Goal: Task Accomplishment & Management: Use online tool/utility

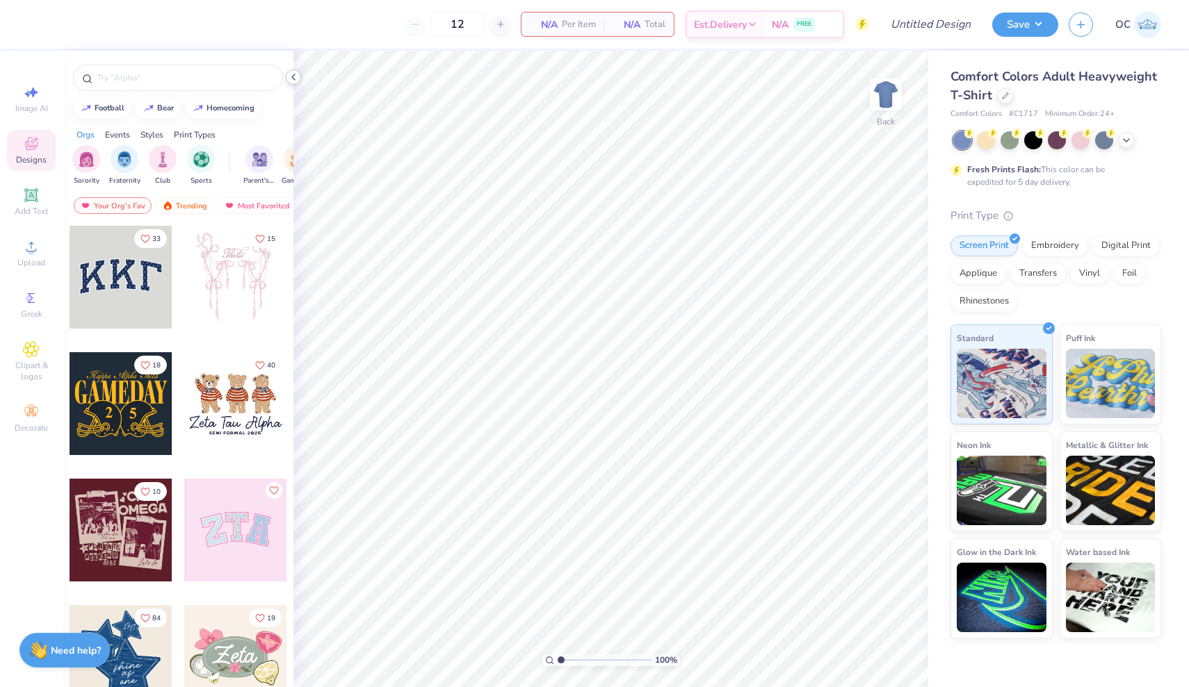
click at [291, 76] on icon at bounding box center [293, 77] width 11 height 11
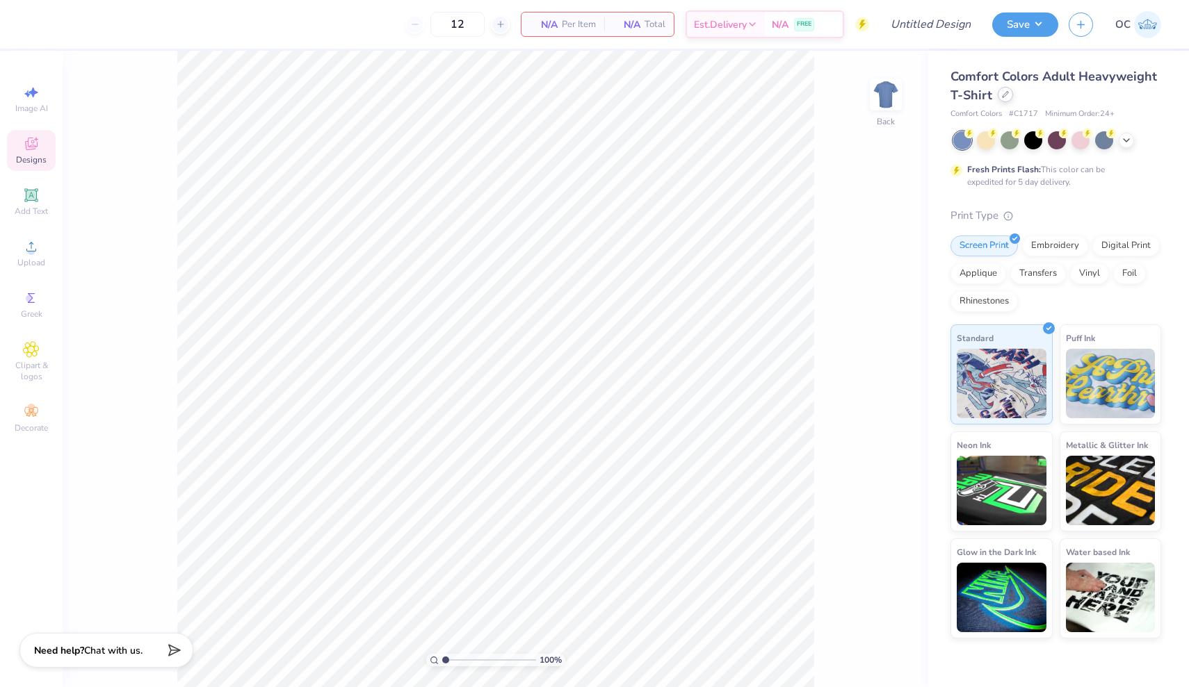
click at [1008, 95] on div at bounding box center [1004, 94] width 15 height 15
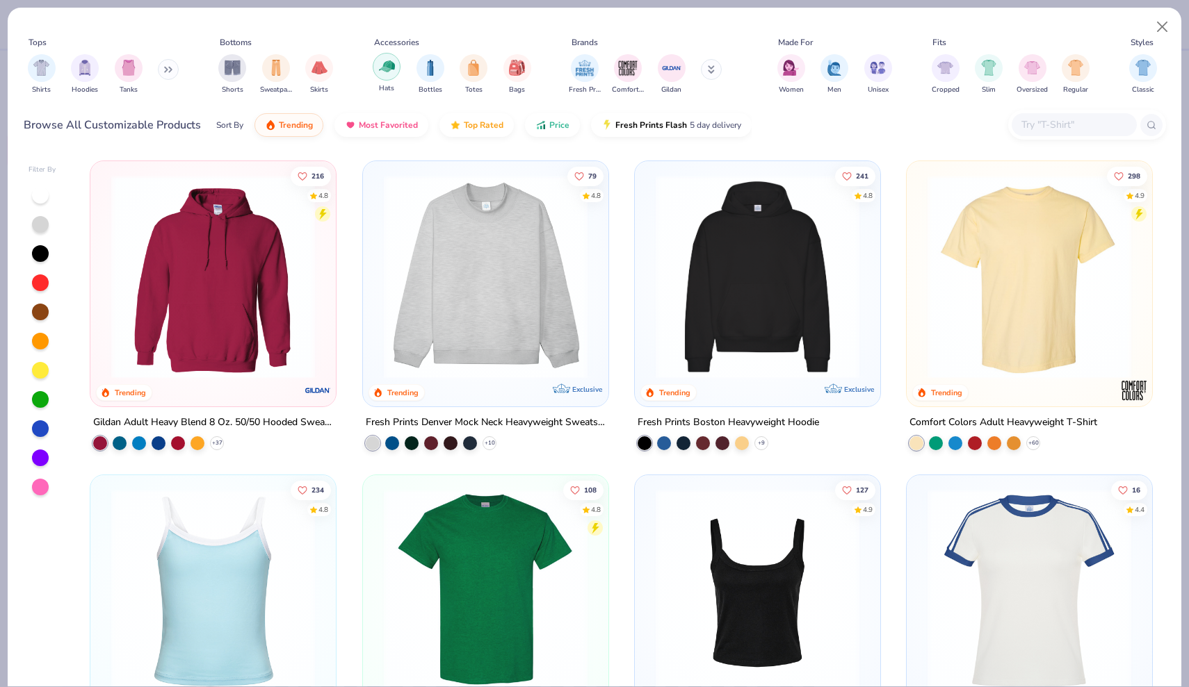
click at [391, 70] on img "filter for Hats" at bounding box center [387, 66] width 16 height 16
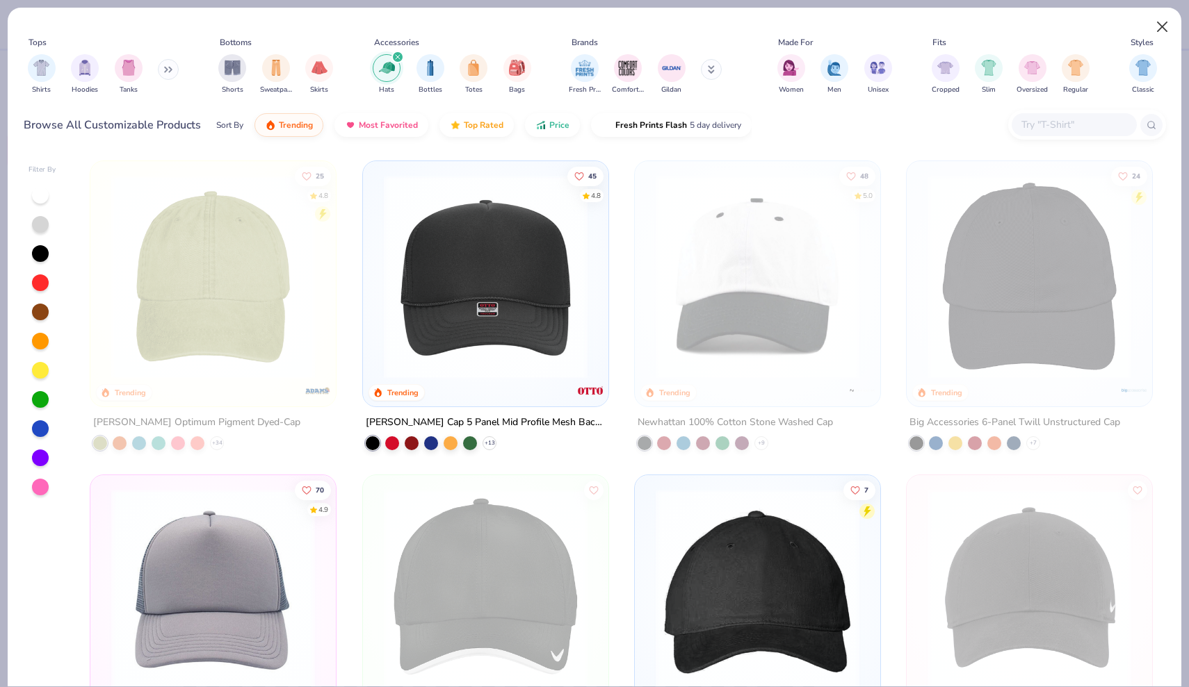
click at [1160, 34] on button "Close" at bounding box center [1162, 27] width 26 height 26
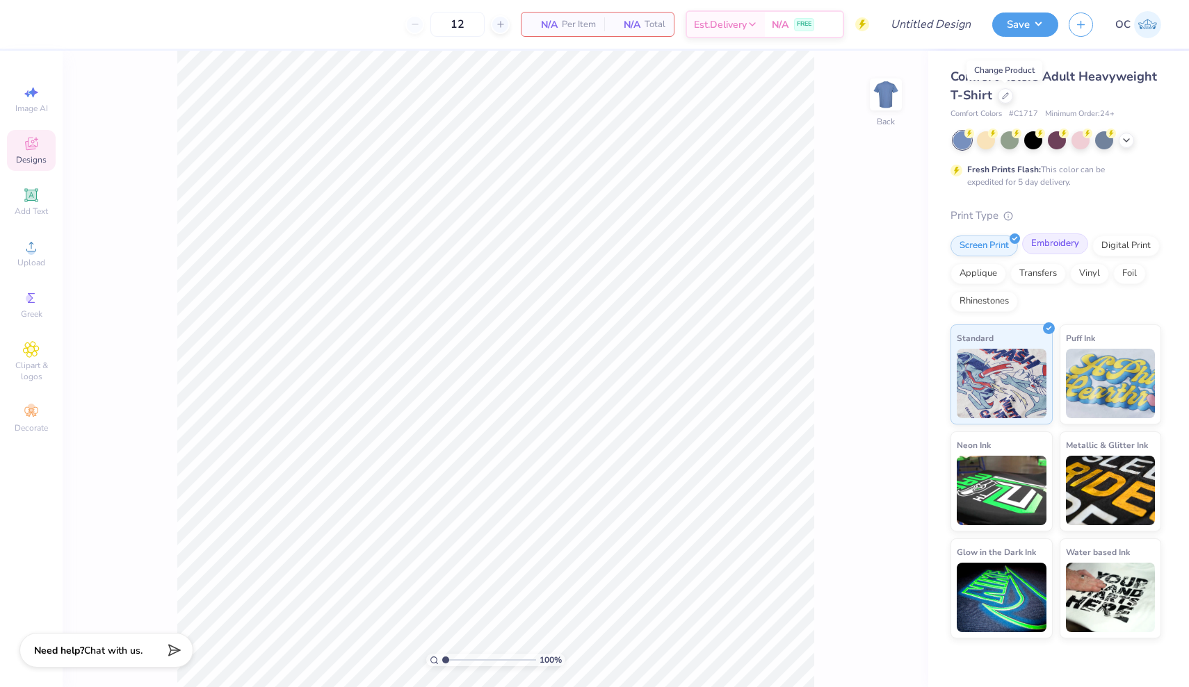
click at [1068, 247] on div "Embroidery" at bounding box center [1055, 244] width 66 height 21
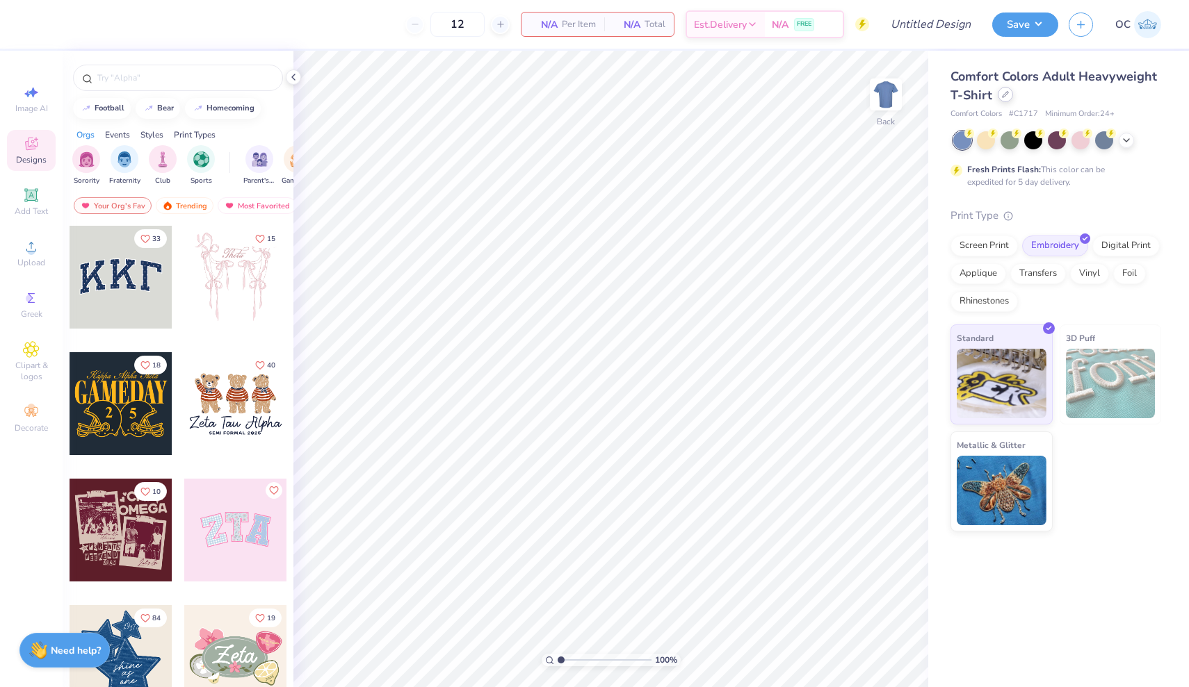
click at [1009, 99] on div at bounding box center [1004, 94] width 15 height 15
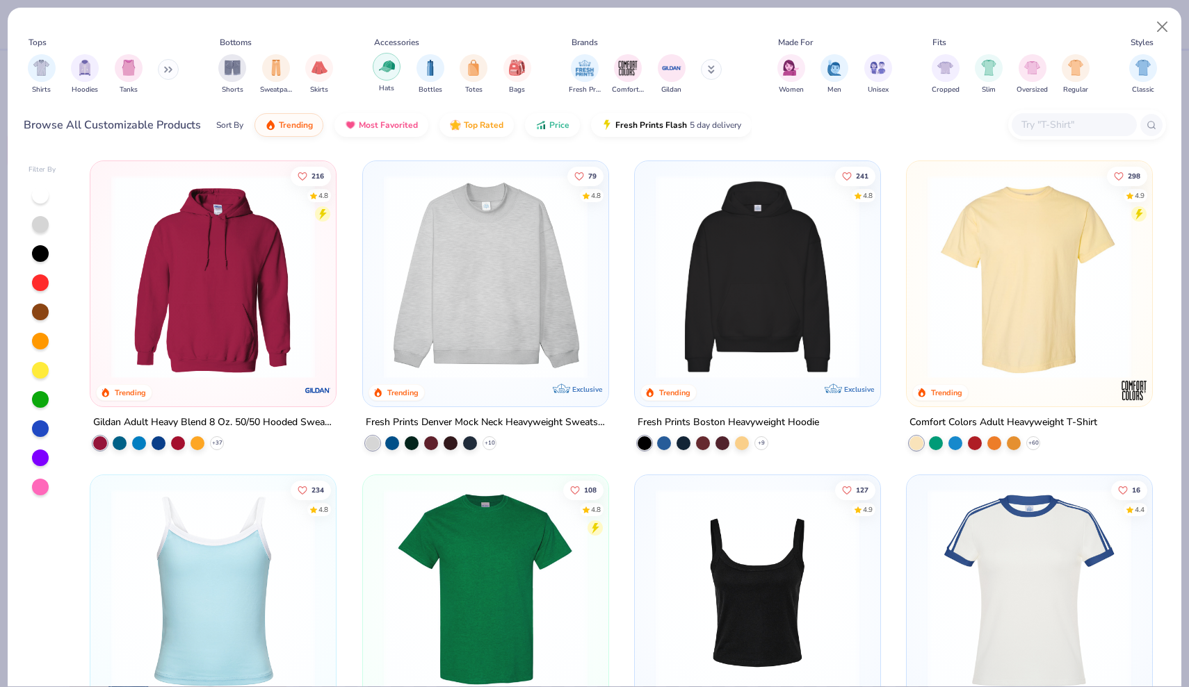
click at [382, 62] on img "filter for Hats" at bounding box center [387, 66] width 16 height 16
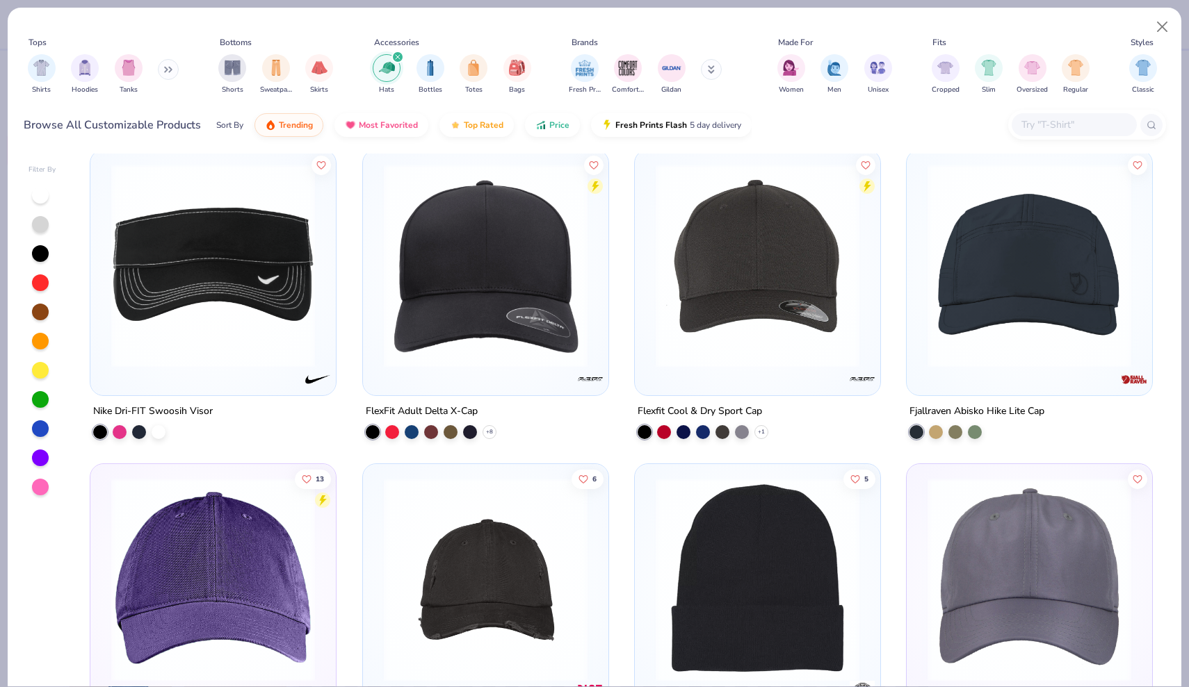
scroll to position [5051, 0]
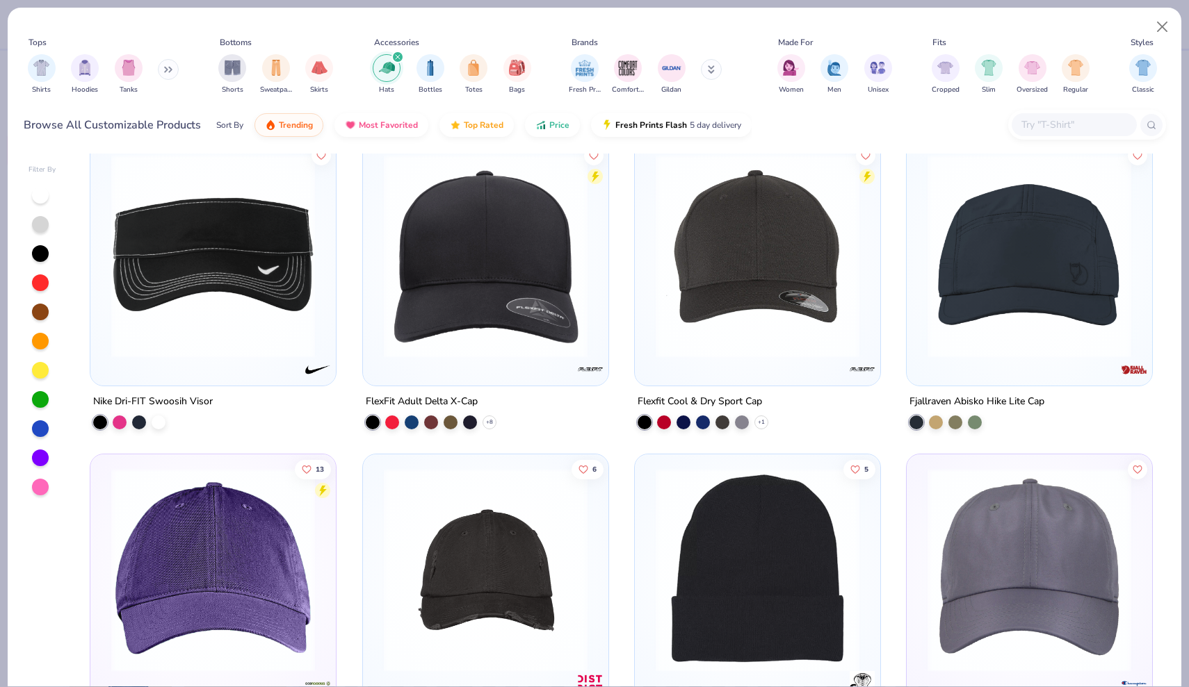
click at [1019, 217] on img at bounding box center [1029, 256] width 218 height 204
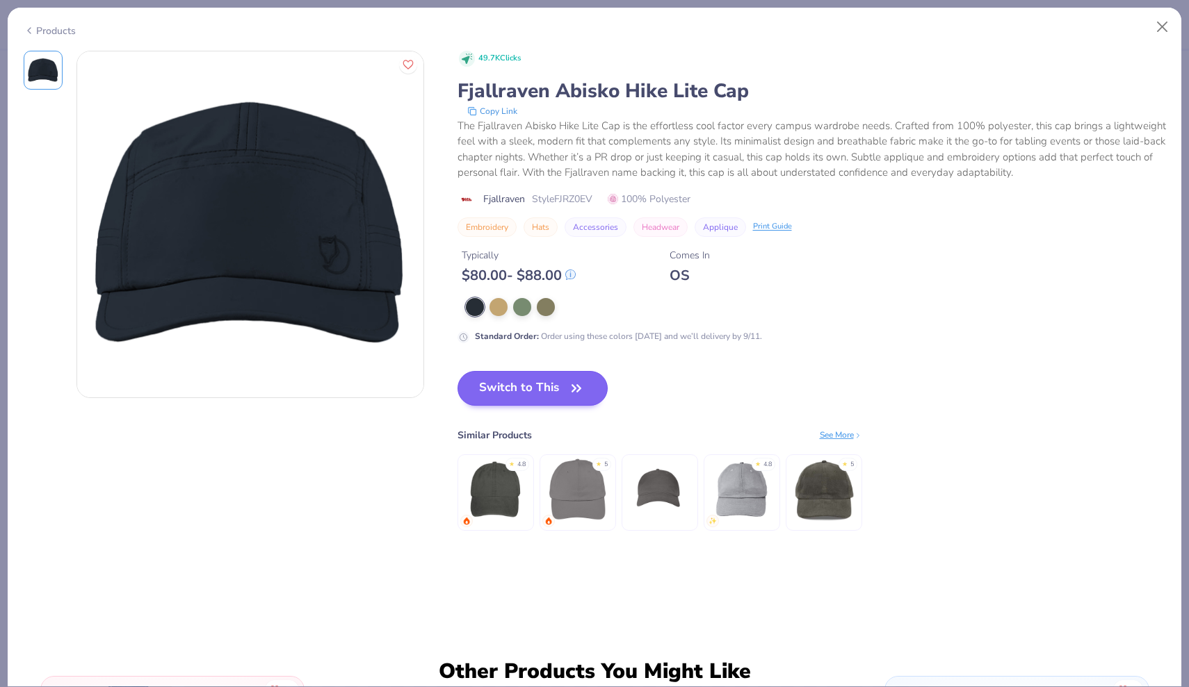
click at [521, 390] on button "Switch to This" at bounding box center [532, 388] width 151 height 35
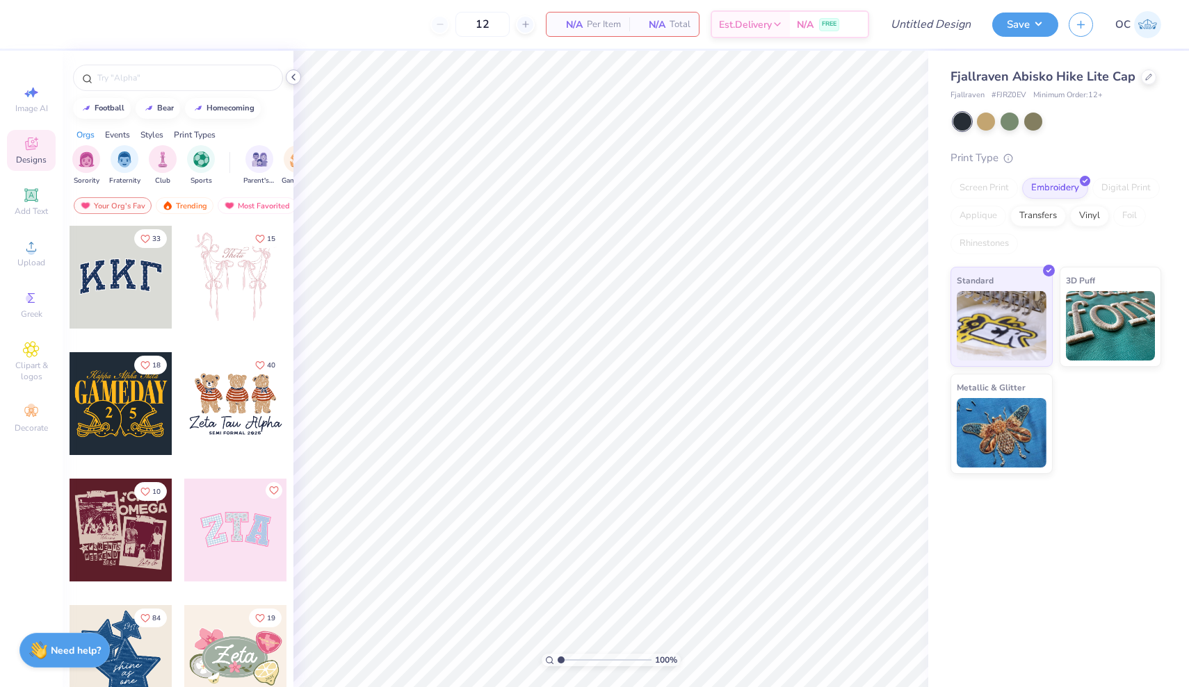
click at [291, 76] on icon at bounding box center [293, 77] width 11 height 11
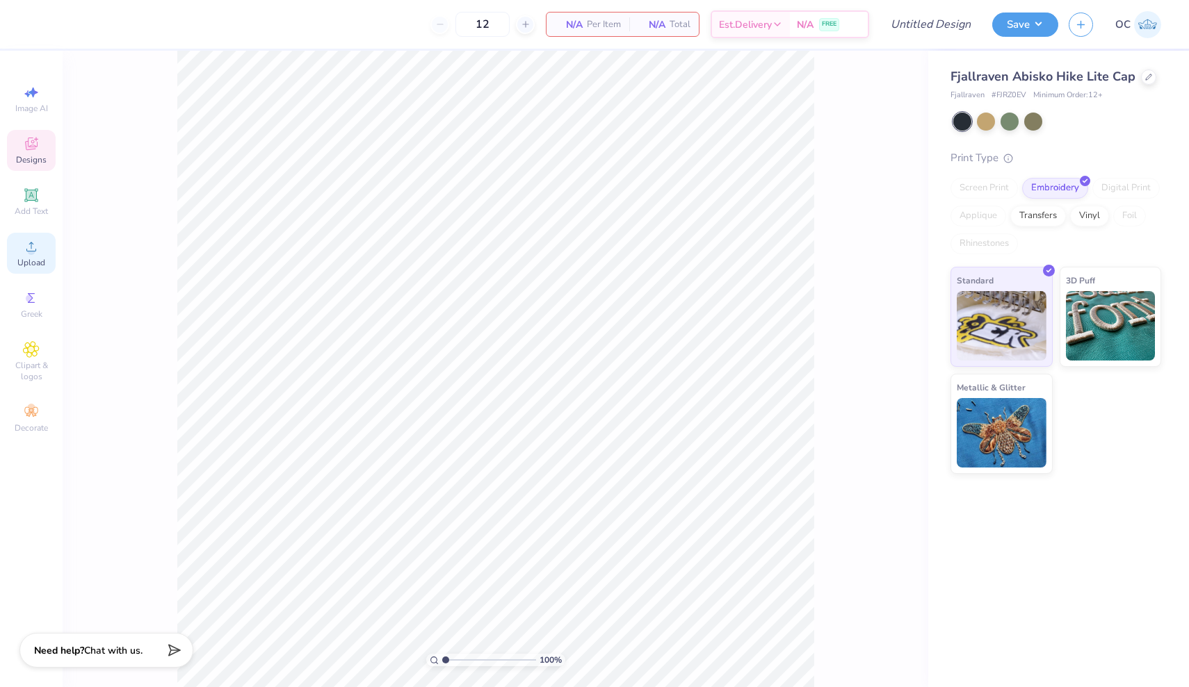
click at [22, 254] on div "Upload" at bounding box center [31, 253] width 49 height 41
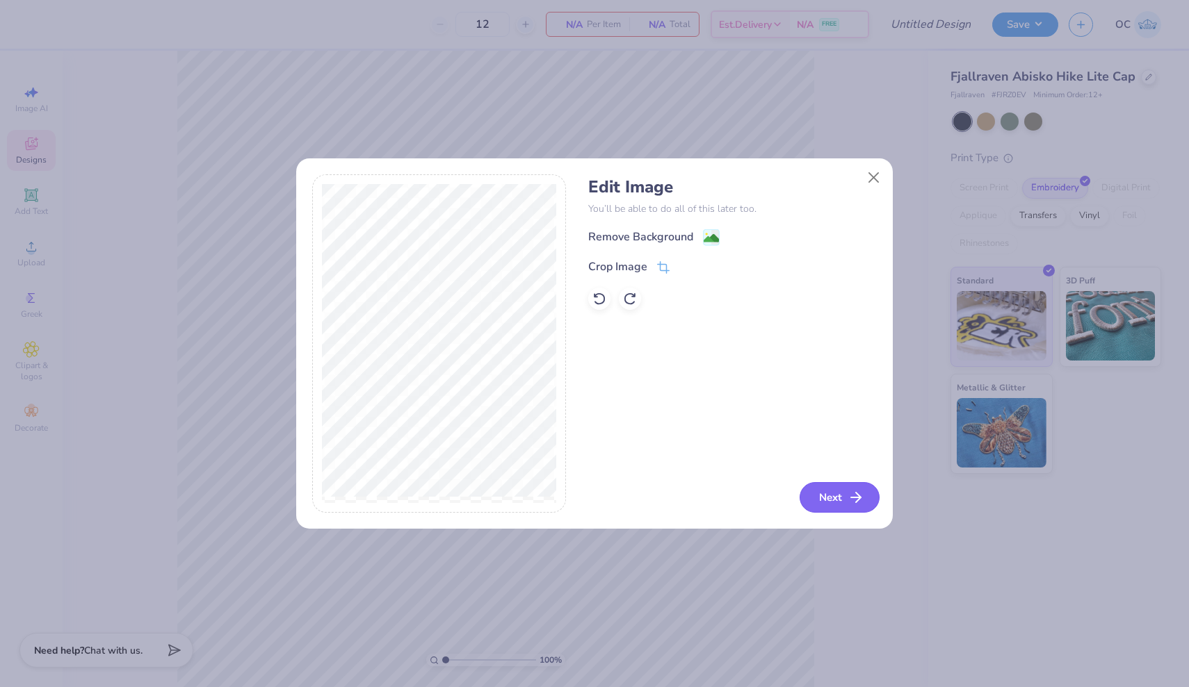
click at [833, 504] on button "Next" at bounding box center [839, 497] width 80 height 31
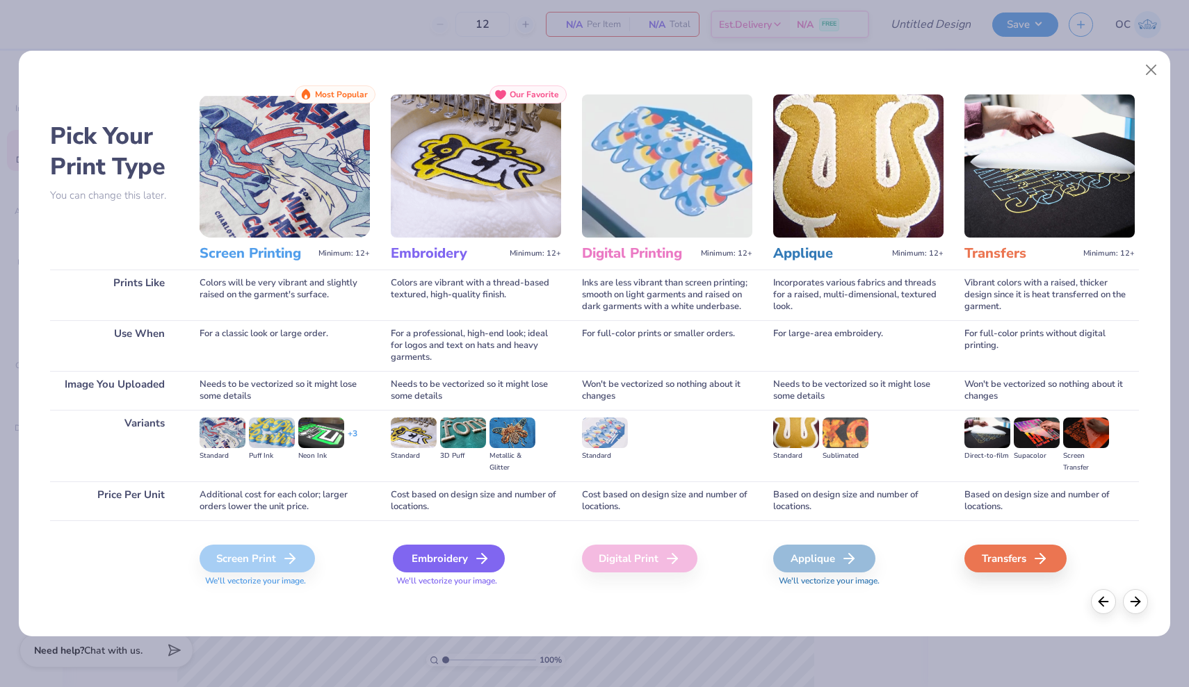
click at [432, 567] on div "Embroidery" at bounding box center [449, 559] width 112 height 28
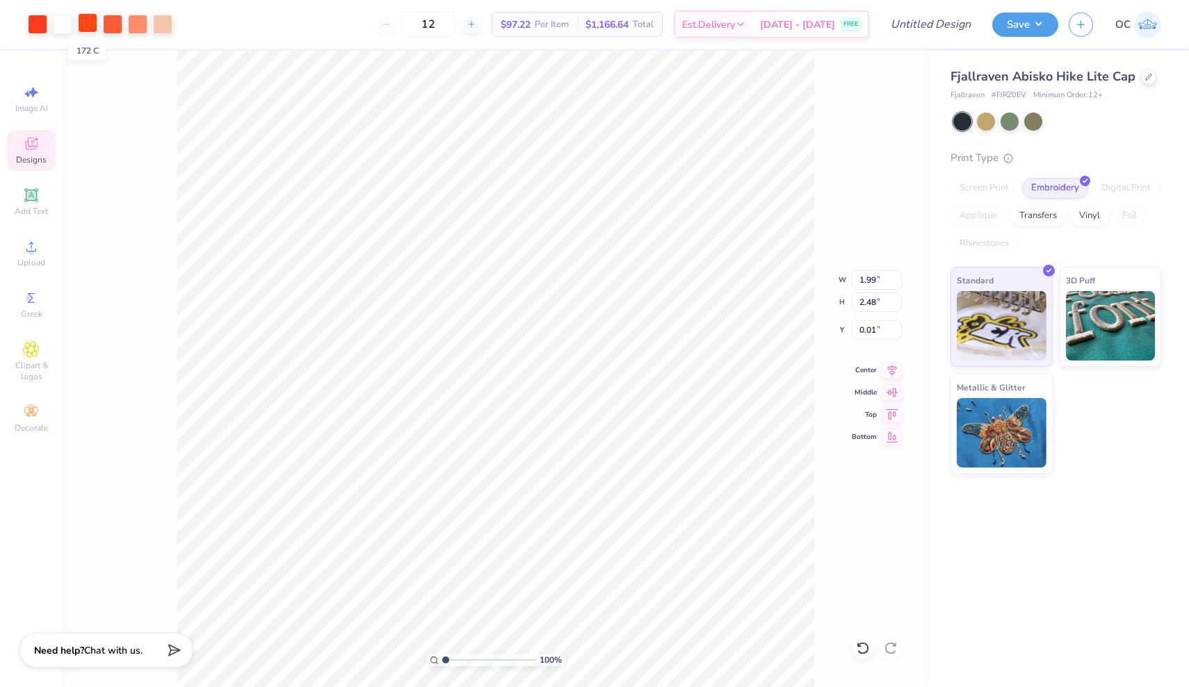
click at [90, 23] on div at bounding box center [87, 22] width 19 height 19
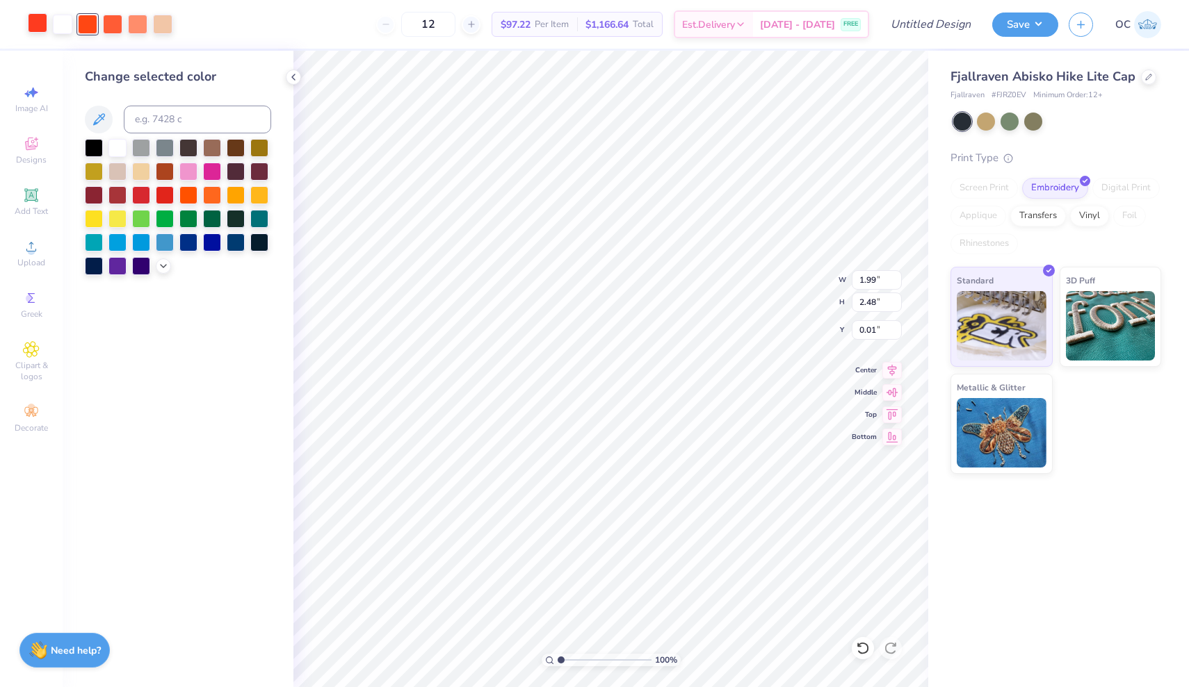
click at [38, 28] on div at bounding box center [37, 22] width 19 height 19
click at [175, 123] on input at bounding box center [197, 120] width 147 height 28
click at [193, 198] on div at bounding box center [188, 194] width 18 height 18
click at [88, 22] on div at bounding box center [87, 22] width 19 height 19
click at [186, 197] on div at bounding box center [188, 194] width 18 height 18
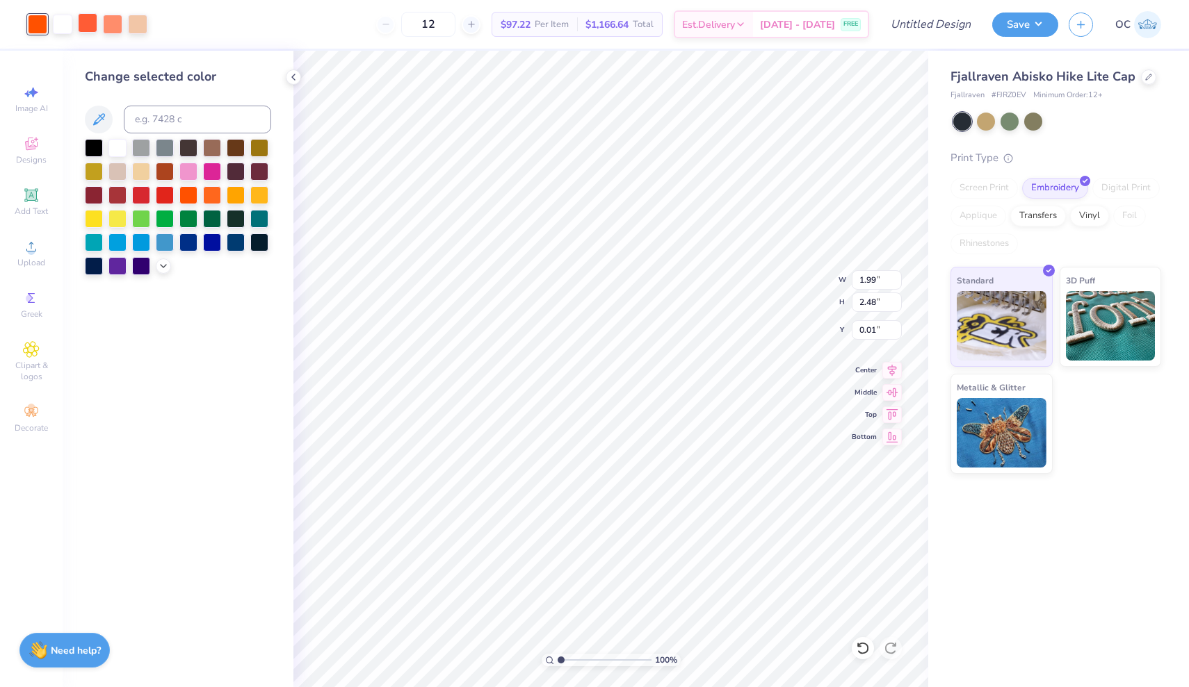
click at [90, 28] on div at bounding box center [87, 22] width 19 height 19
click at [189, 199] on div at bounding box center [188, 194] width 18 height 18
click at [88, 22] on div at bounding box center [87, 22] width 19 height 19
click at [188, 193] on div at bounding box center [188, 194] width 18 height 18
click at [88, 24] on div at bounding box center [87, 22] width 19 height 19
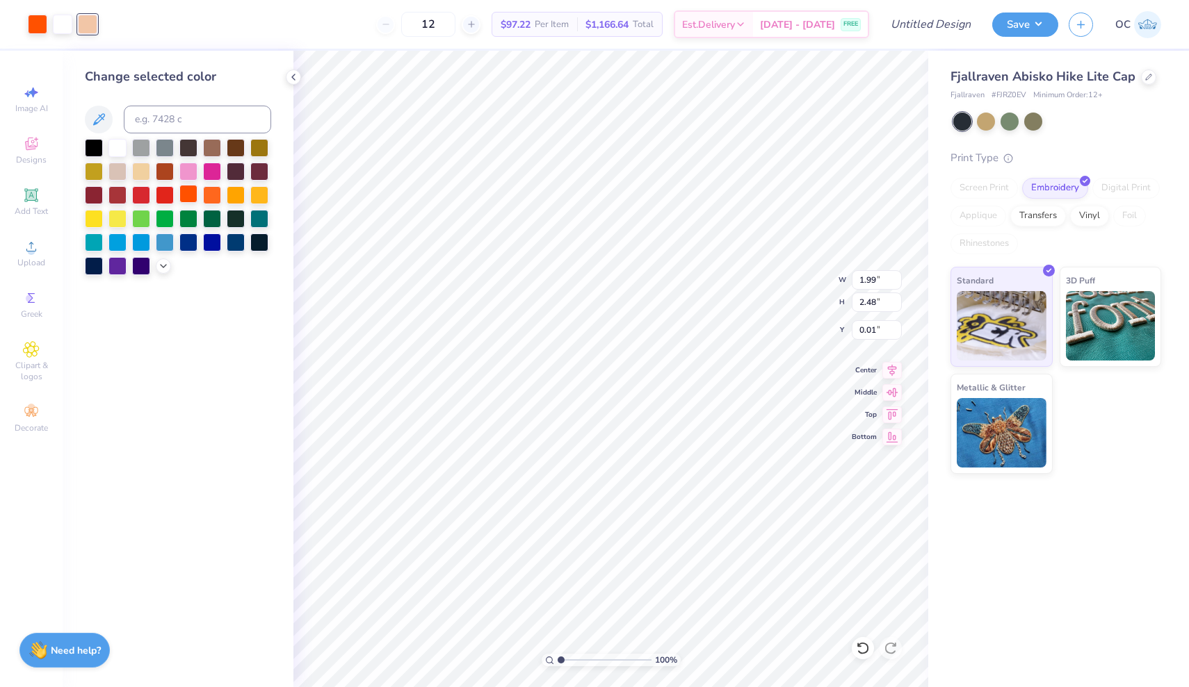
click at [193, 203] on div at bounding box center [188, 194] width 18 height 18
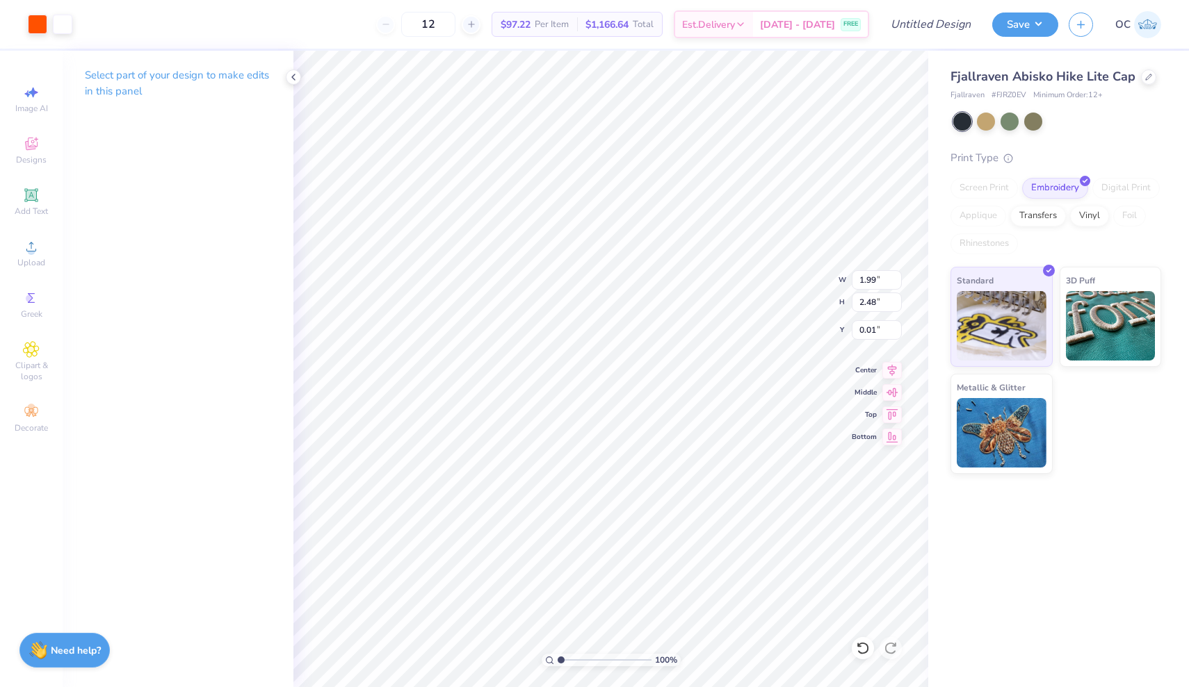
type input "1.38"
type input "1.73"
type input "0.38"
type input "1.51"
type input "1.89"
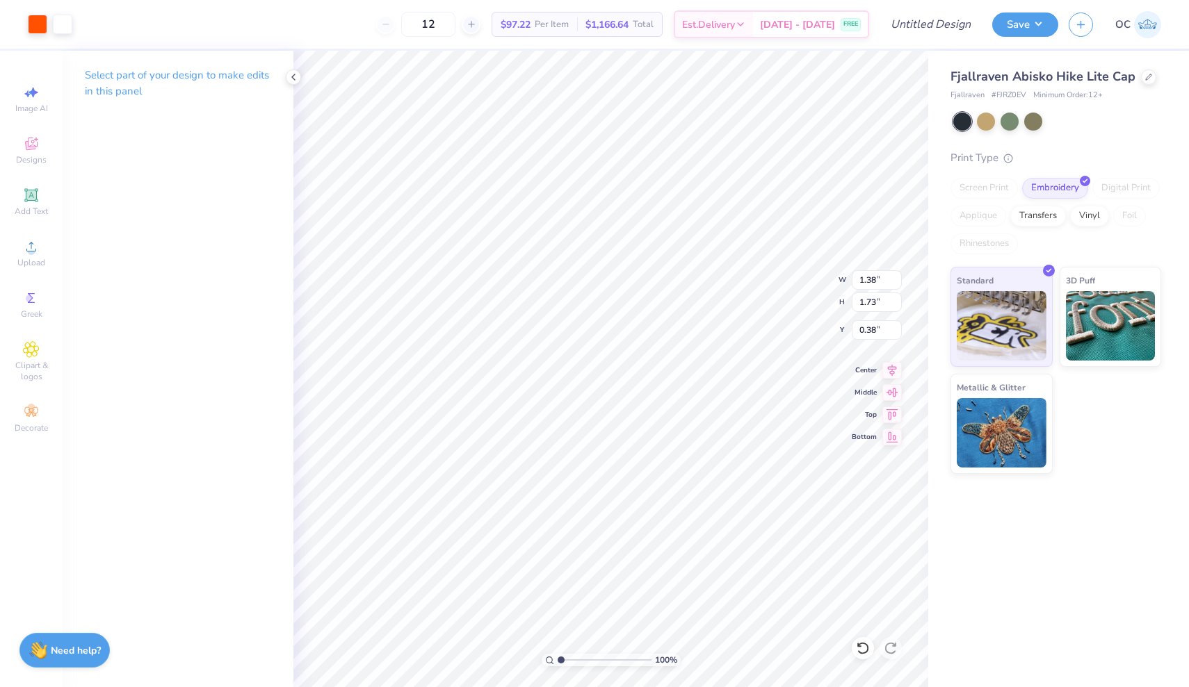
type input "0.39"
type input "0.31"
click at [293, 79] on icon at bounding box center [293, 77] width 11 height 11
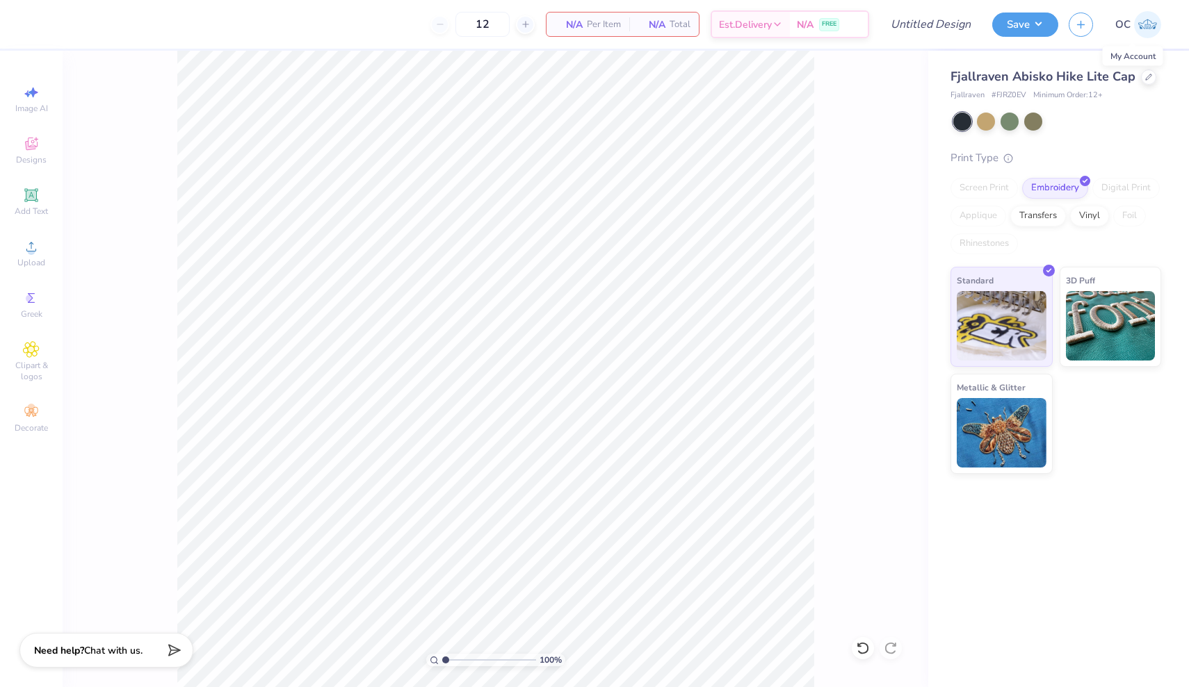
click at [1155, 27] on img at bounding box center [1147, 24] width 27 height 27
drag, startPoint x: 1023, startPoint y: 94, endPoint x: 996, endPoint y: 95, distance: 27.1
click at [996, 95] on span "# FJRZ0EV" at bounding box center [1008, 96] width 35 height 12
copy span "FJRZ0EV"
click at [1015, 93] on span "# FJRZ0EV" at bounding box center [1008, 96] width 35 height 12
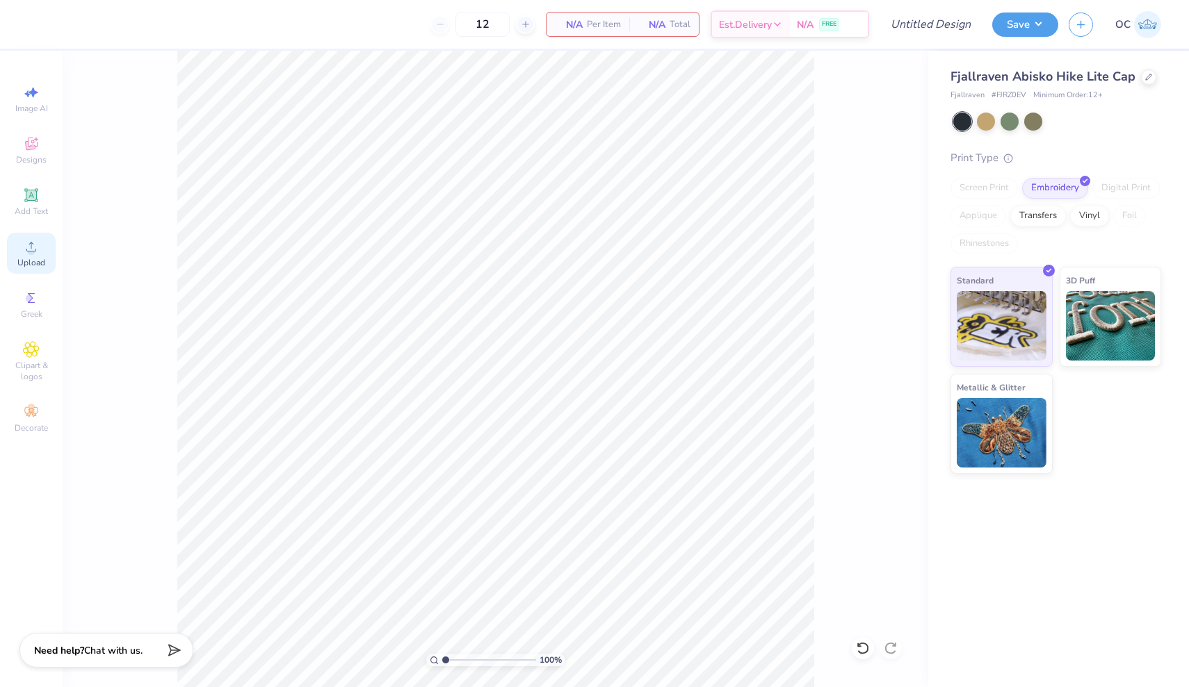
click at [30, 249] on circle at bounding box center [31, 251] width 8 height 8
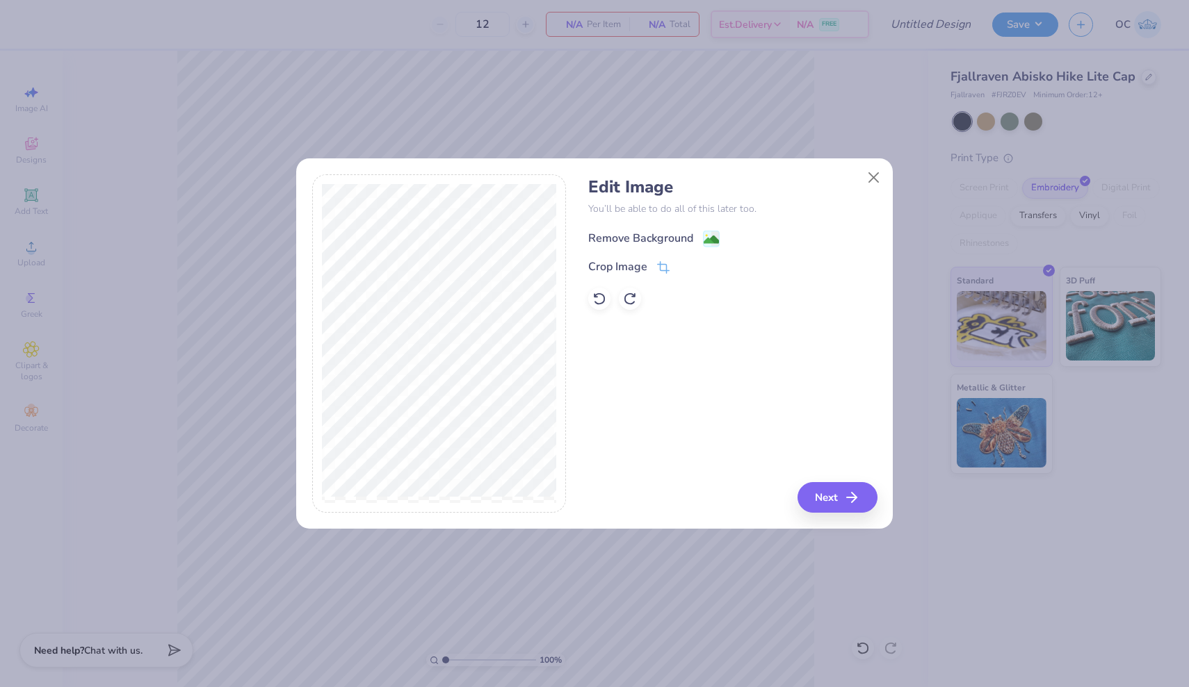
click at [709, 232] on image at bounding box center [710, 239] width 15 height 15
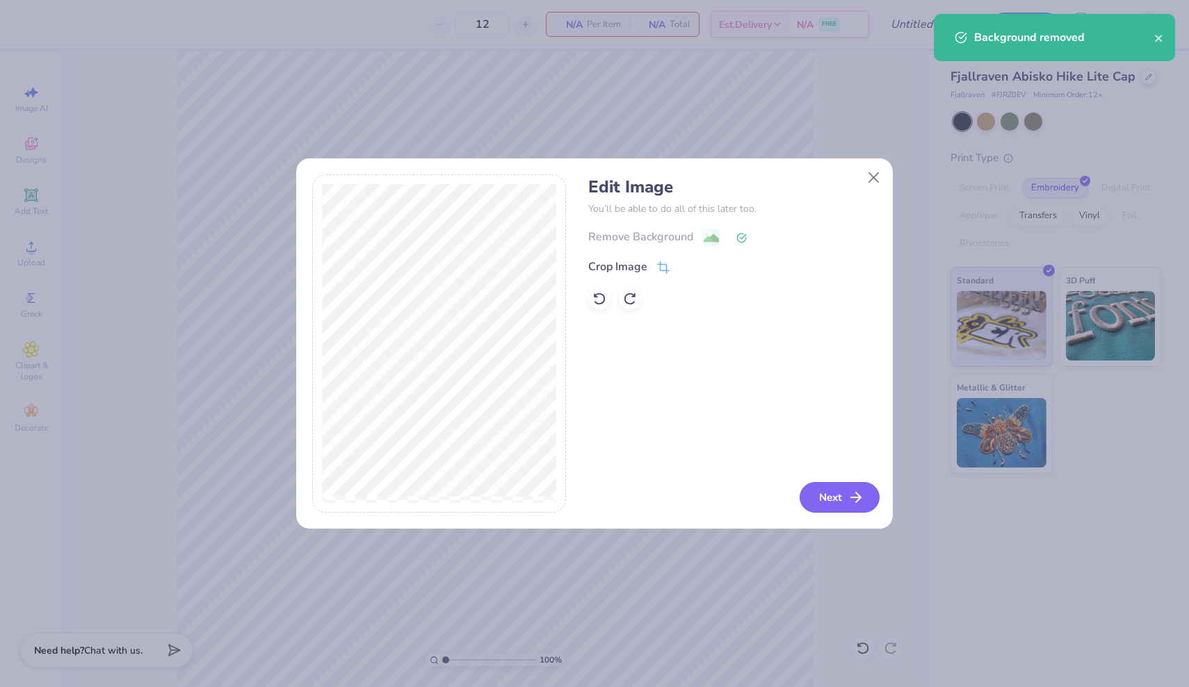
click at [814, 500] on button "Next" at bounding box center [839, 497] width 80 height 31
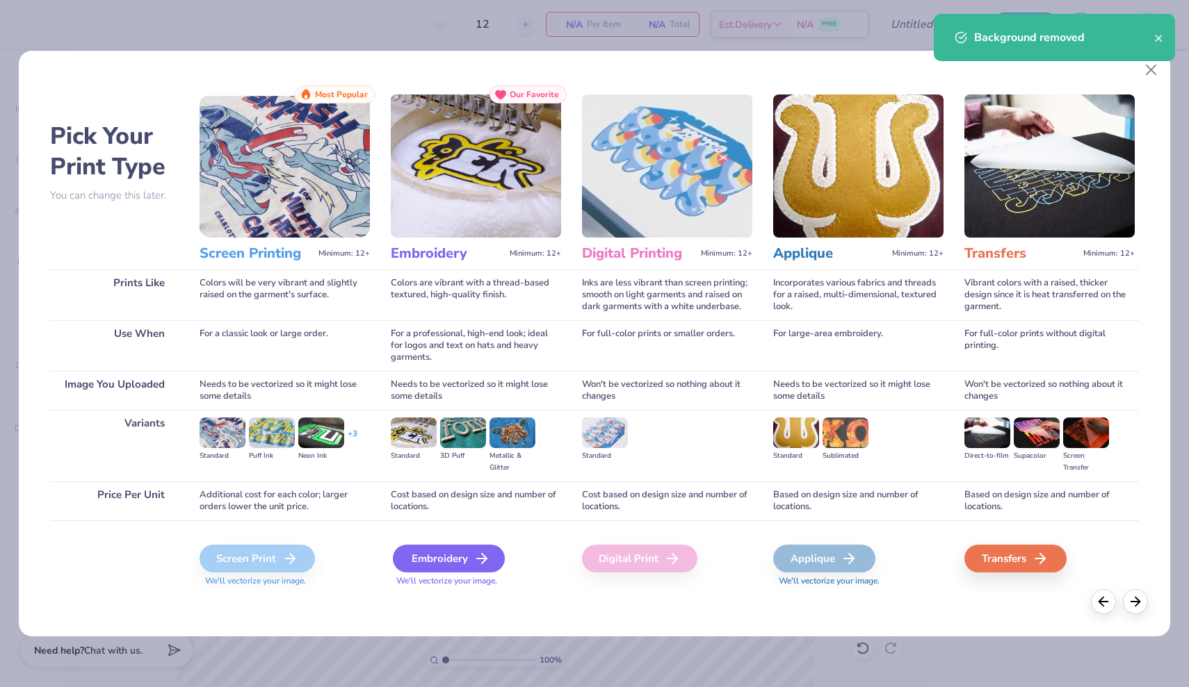
click at [422, 562] on div "Embroidery" at bounding box center [449, 559] width 112 height 28
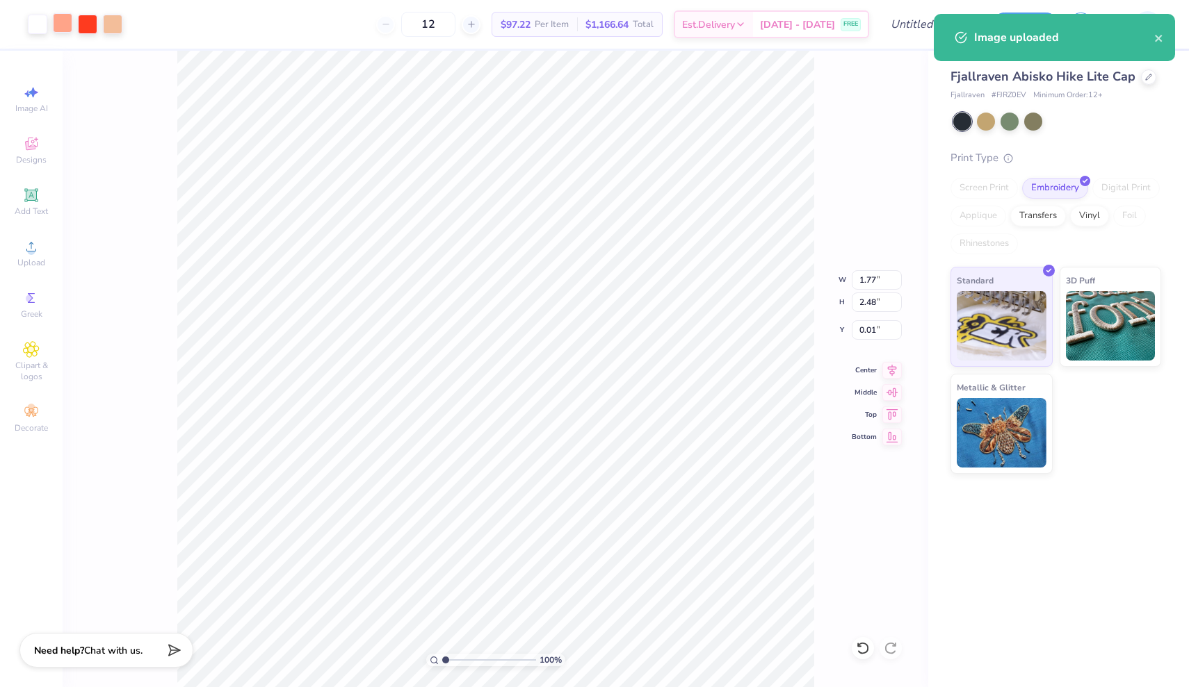
click at [67, 25] on div at bounding box center [62, 22] width 19 height 19
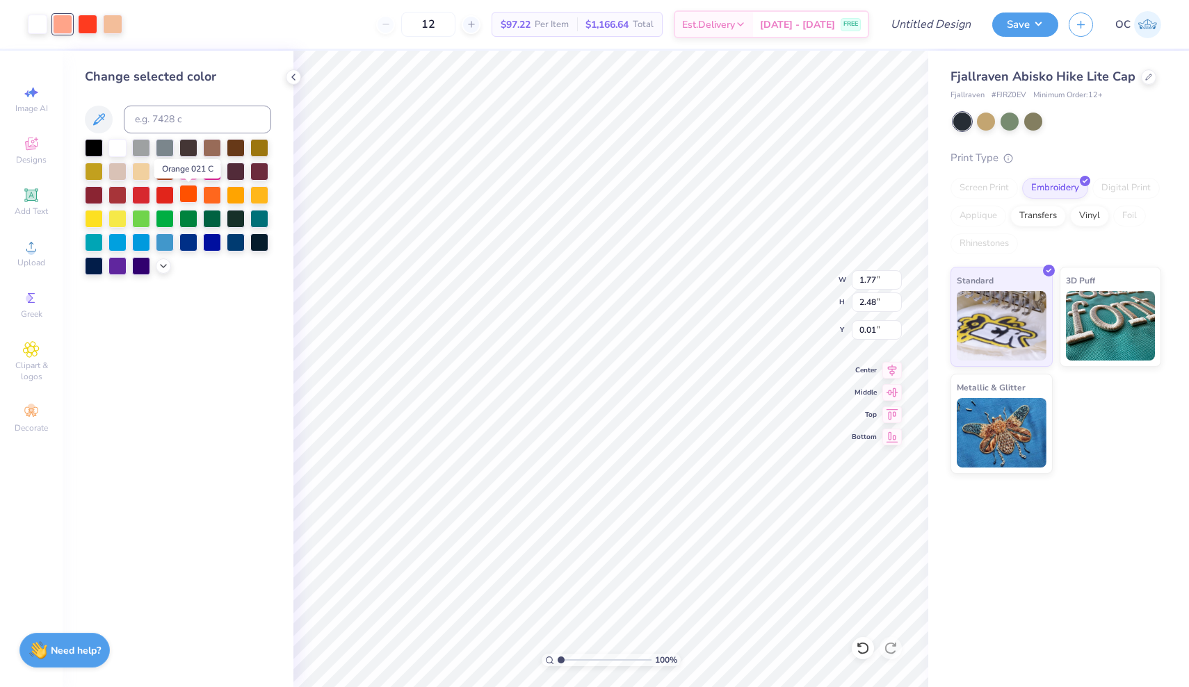
click at [185, 195] on div at bounding box center [188, 194] width 18 height 18
click at [94, 27] on div at bounding box center [87, 22] width 19 height 19
click at [62, 29] on div at bounding box center [62, 22] width 19 height 19
click at [90, 28] on div at bounding box center [87, 22] width 19 height 19
click at [188, 195] on div at bounding box center [188, 194] width 18 height 18
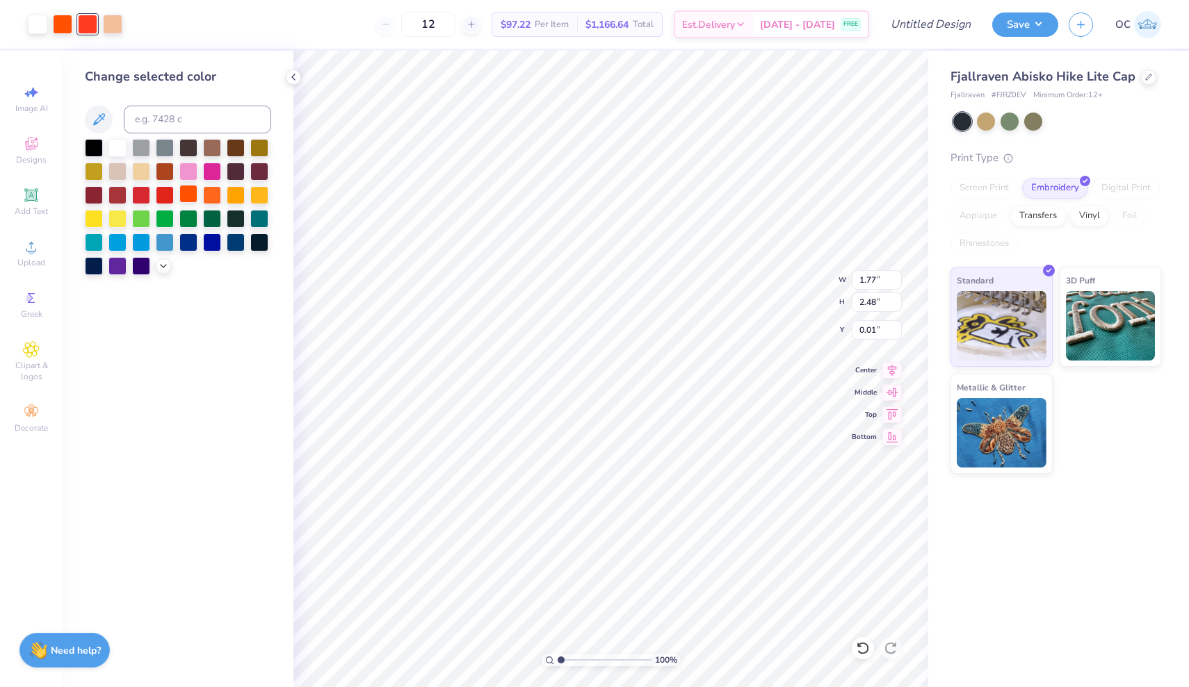
click at [188, 195] on div at bounding box center [188, 194] width 18 height 18
click at [87, 25] on div at bounding box center [87, 22] width 19 height 19
click at [189, 197] on div at bounding box center [188, 194] width 18 height 18
click at [293, 76] on polyline at bounding box center [293, 77] width 3 height 6
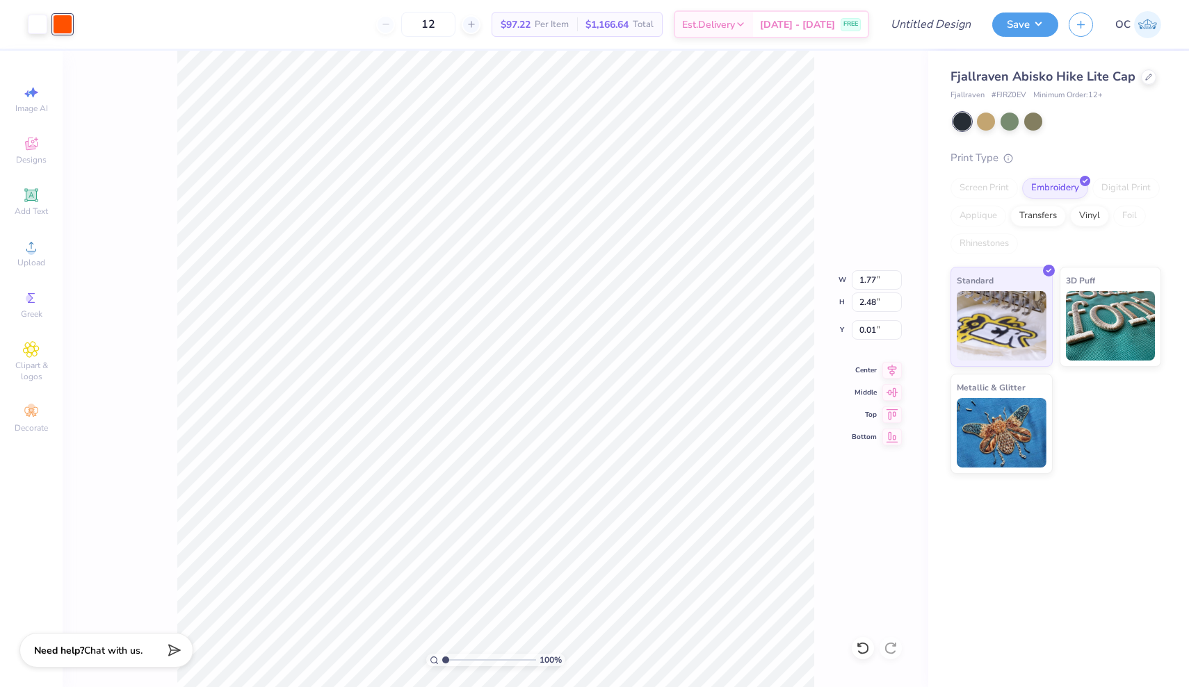
type input "1.46"
type input "2.05"
type input "0.22"
click at [1036, 29] on button "Save" at bounding box center [1025, 22] width 66 height 24
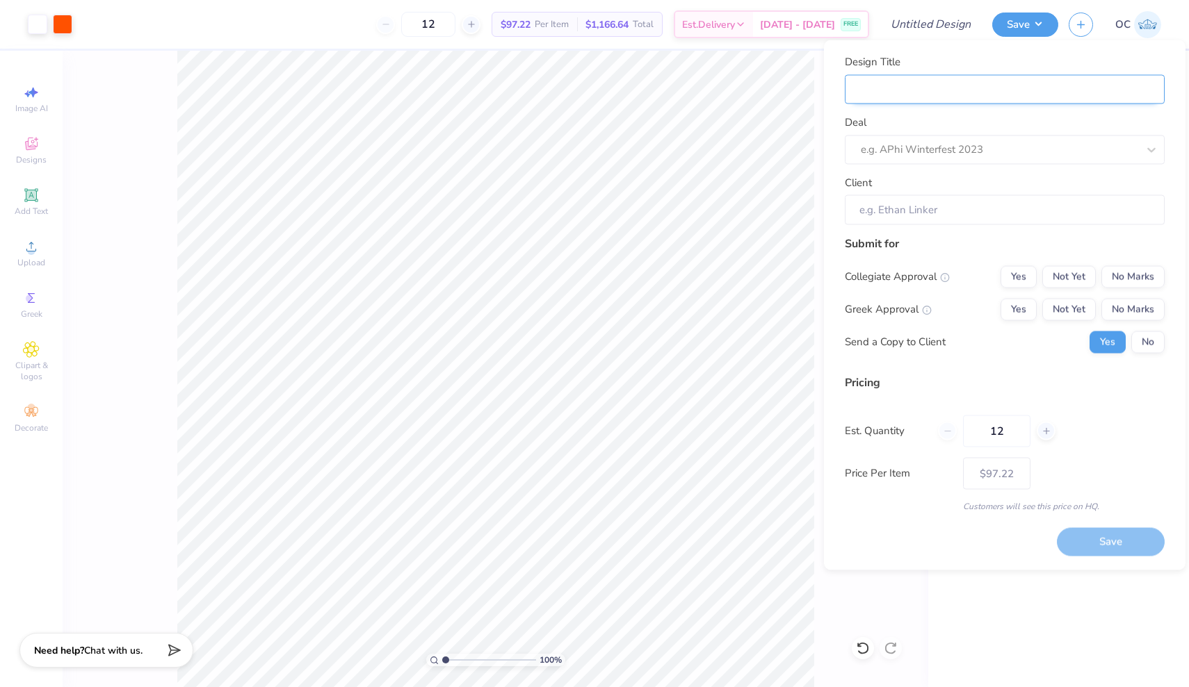
click at [945, 103] on input "Design Title" at bounding box center [1005, 89] width 320 height 30
type input "P"
type input "Pr"
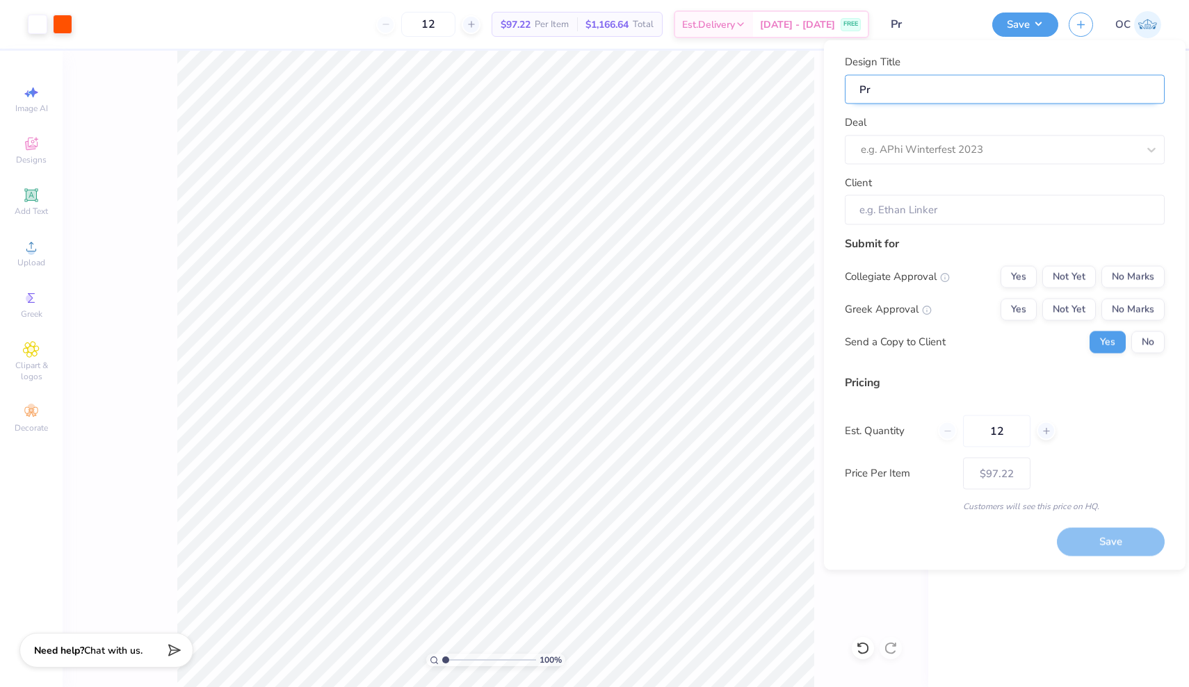
type input "Pro"
type input "Prot"
type input "Prote"
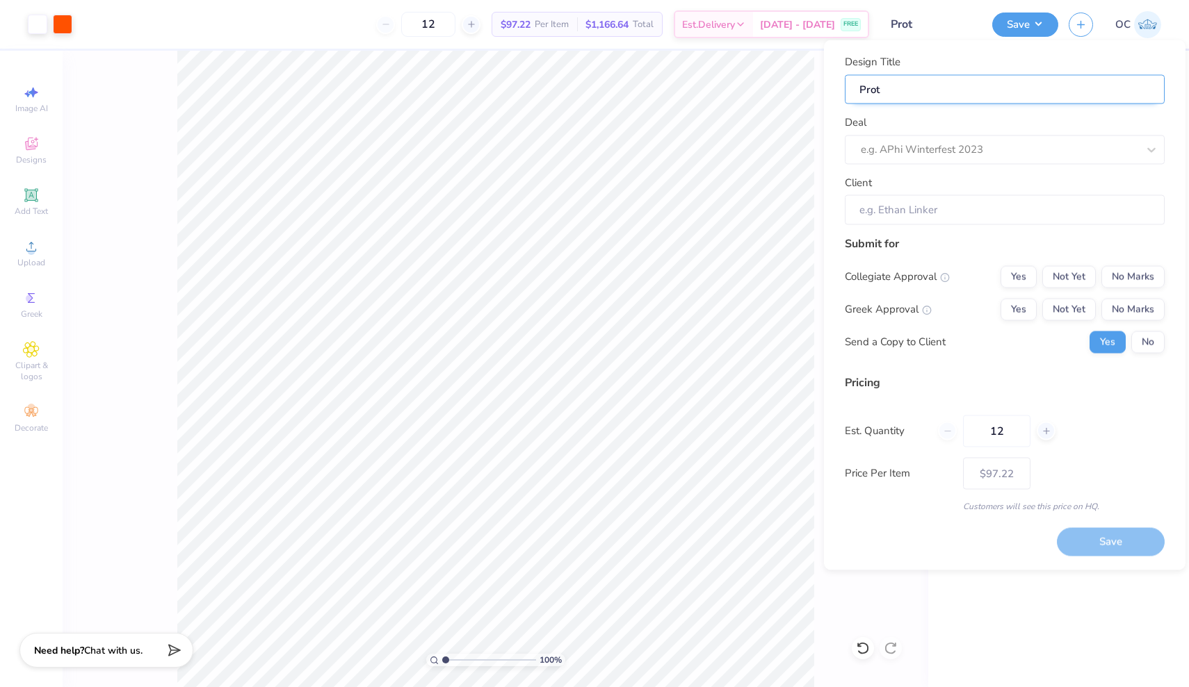
type input "Prote"
type input "Protei"
type input "Protein"
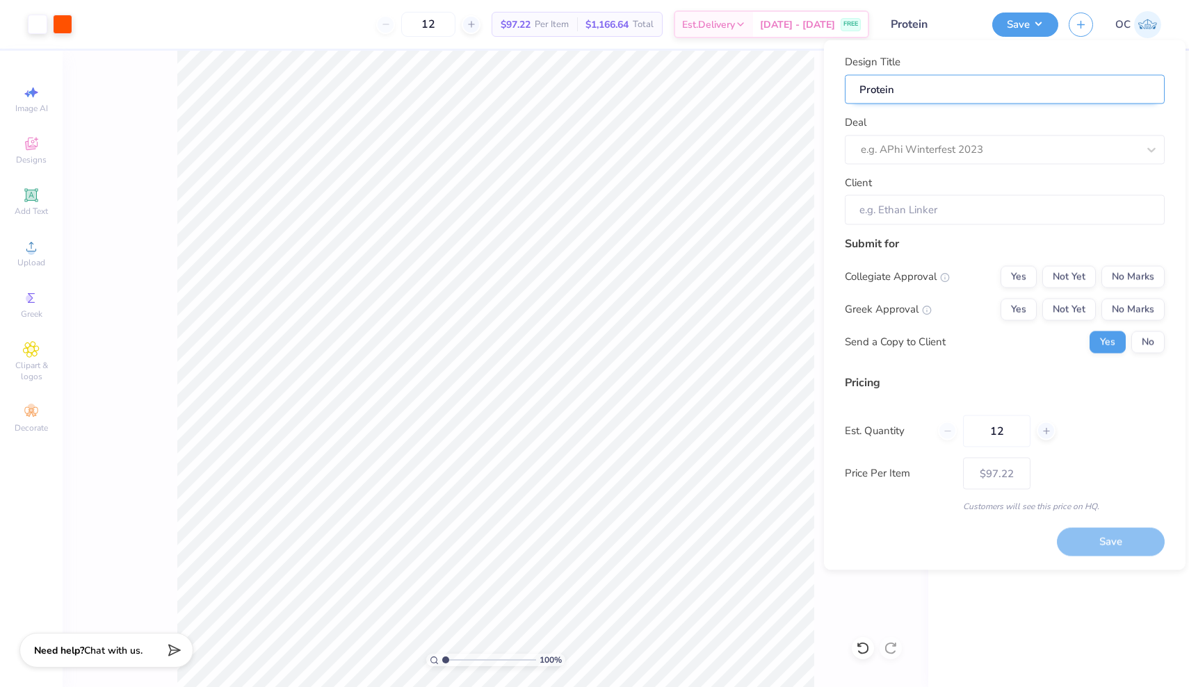
type input "Protein"
type input "Protein S"
type input "Protein Sp"
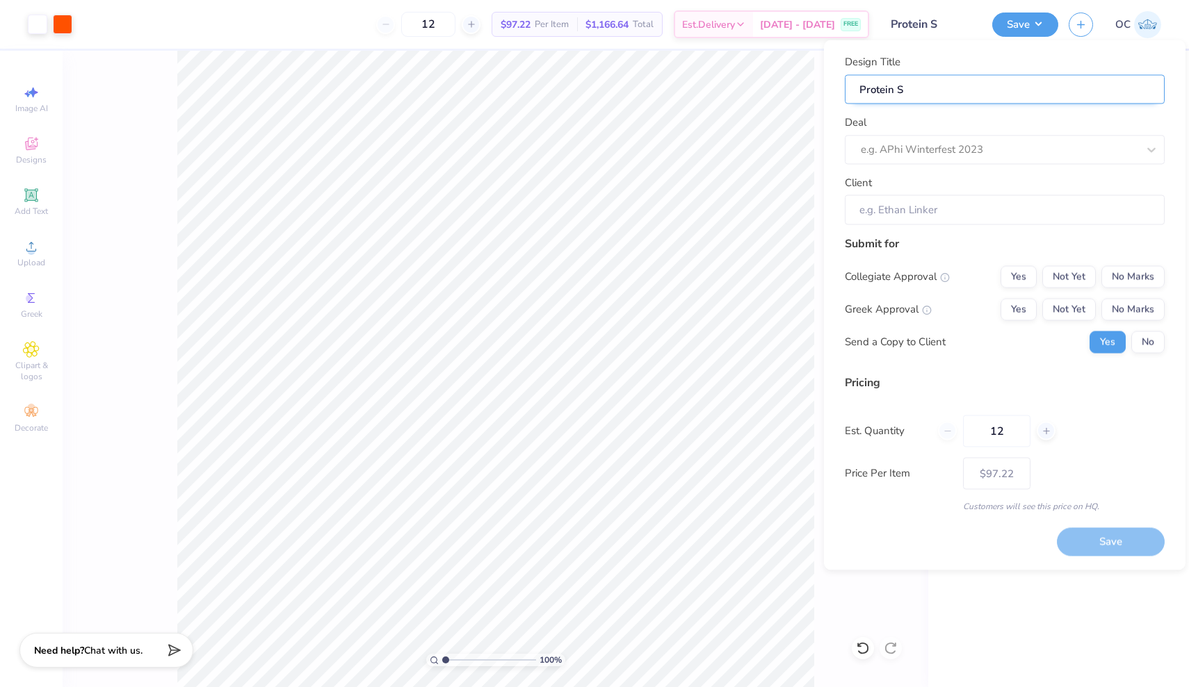
type input "Protein Sp"
type input "Protein Spo"
type input "Protein Spot"
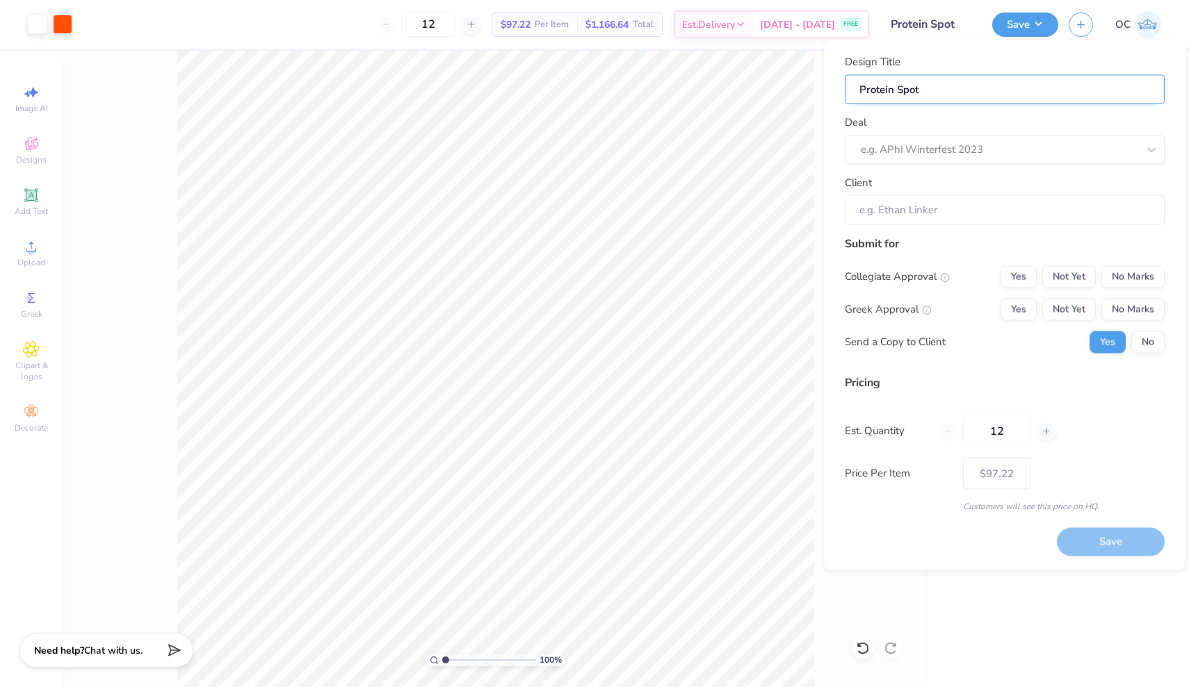
type input "Protein Spot"
type input "Protein Spot H"
type input "Protein Spot Ha"
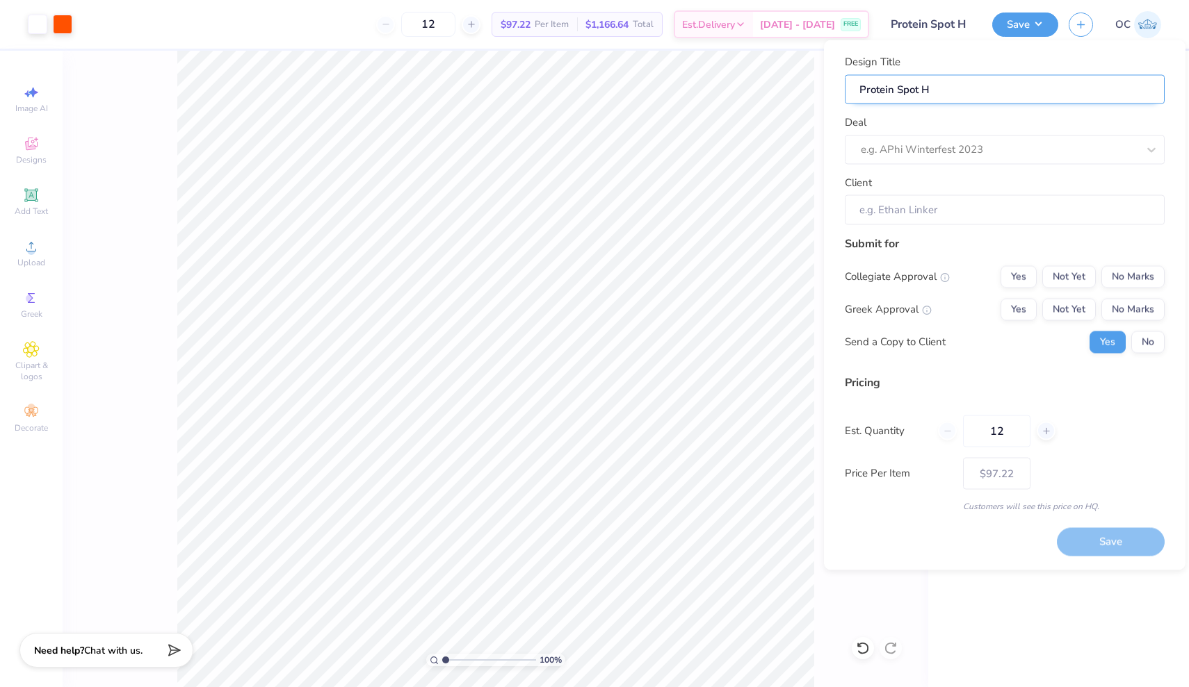
type input "Protein Spot Ha"
type input "Protein Spot Hat"
type input "Protein Spot Hats"
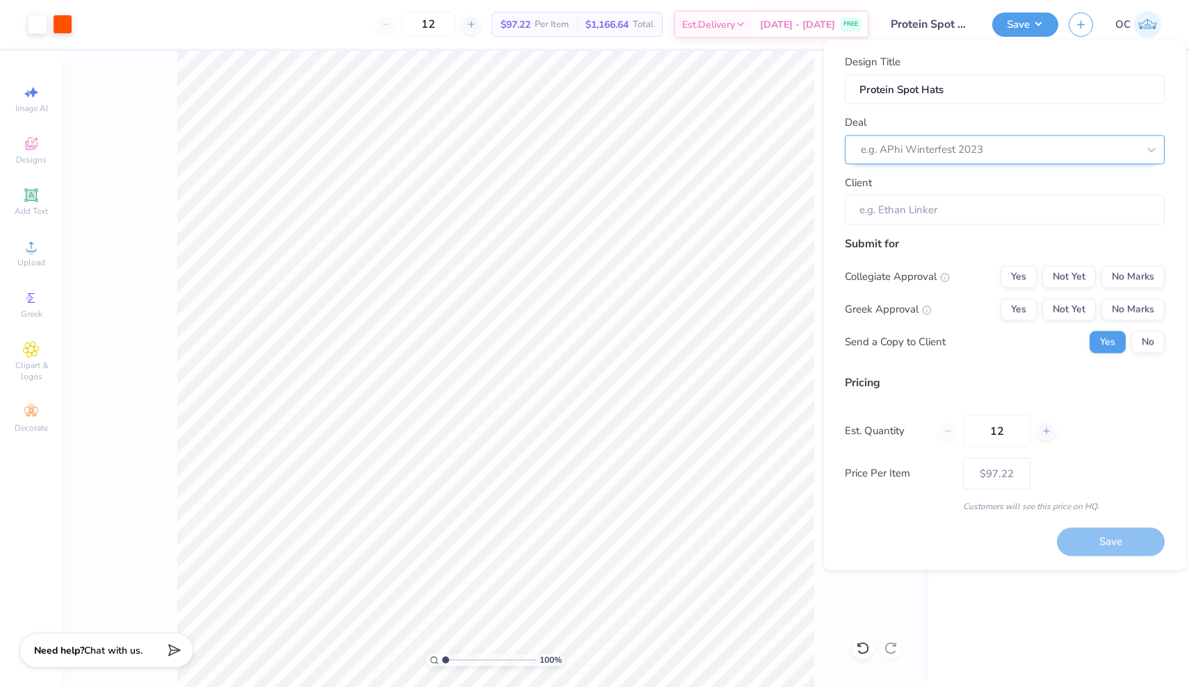
click at [931, 160] on div "e.g. APhi Winterfest 2023" at bounding box center [1005, 149] width 320 height 29
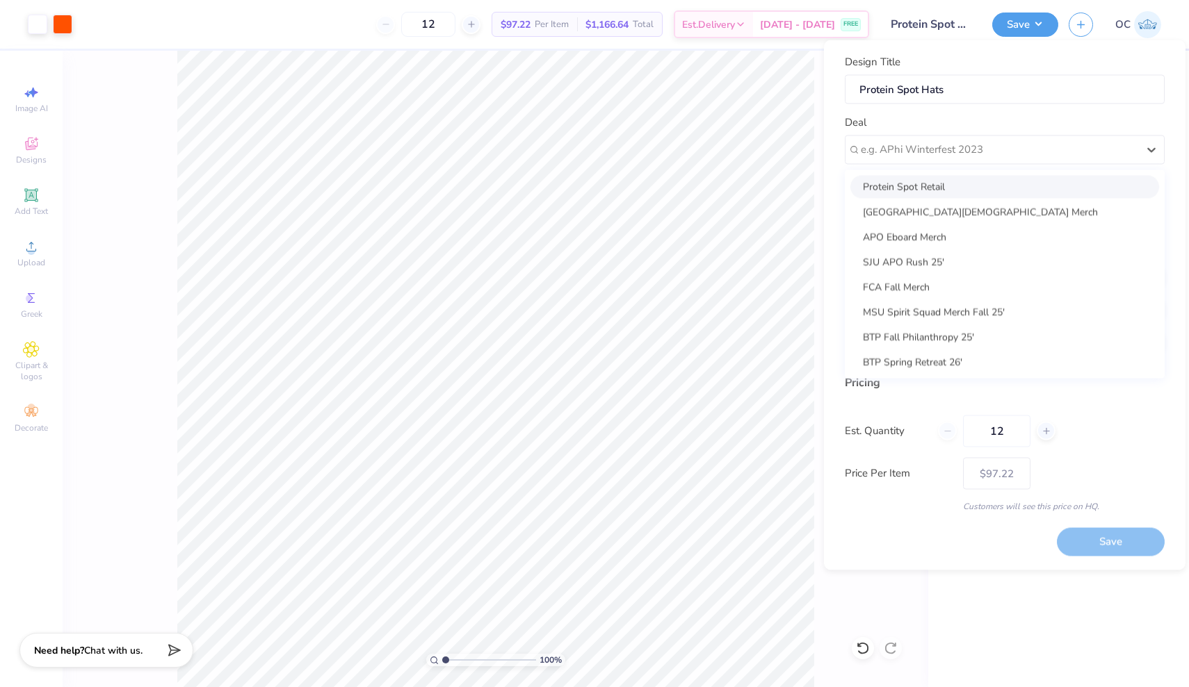
click at [921, 193] on div "Protein Spot Retail" at bounding box center [1004, 186] width 309 height 23
type input "Tyler Schuler"
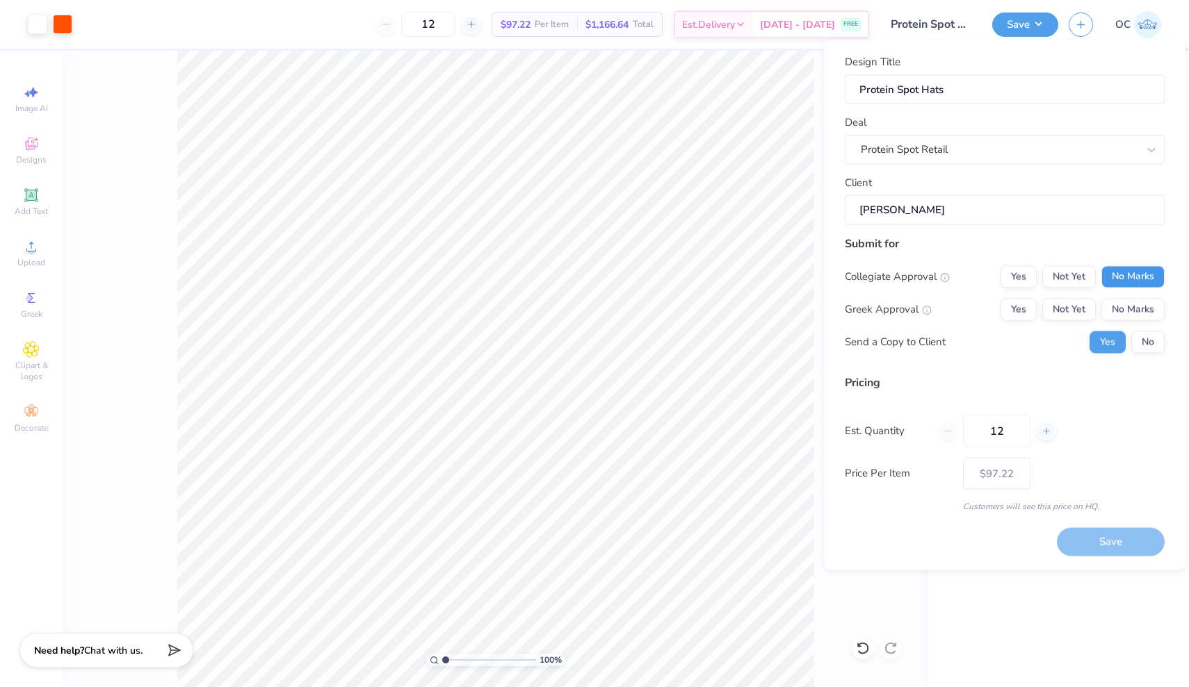
click at [1132, 270] on button "No Marks" at bounding box center [1132, 277] width 63 height 22
click at [1132, 302] on button "No Marks" at bounding box center [1132, 309] width 63 height 22
click at [1144, 343] on button "No" at bounding box center [1147, 342] width 33 height 22
click at [1084, 544] on button "Save" at bounding box center [1111, 542] width 108 height 28
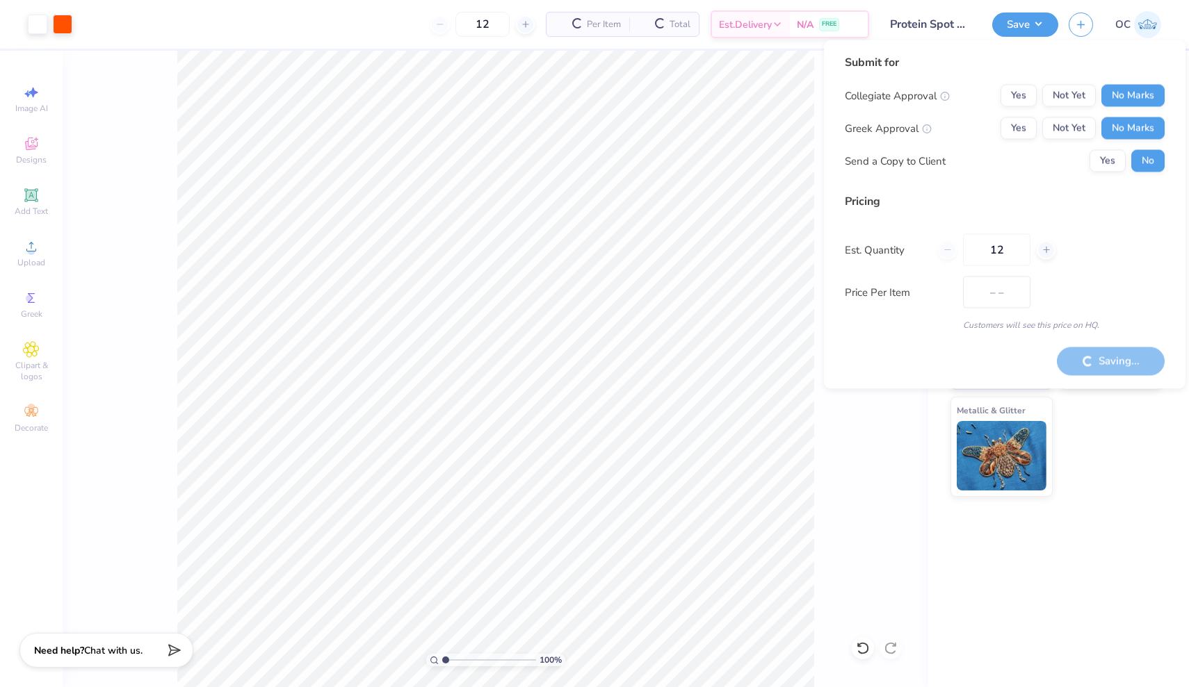
type input "$97.22"
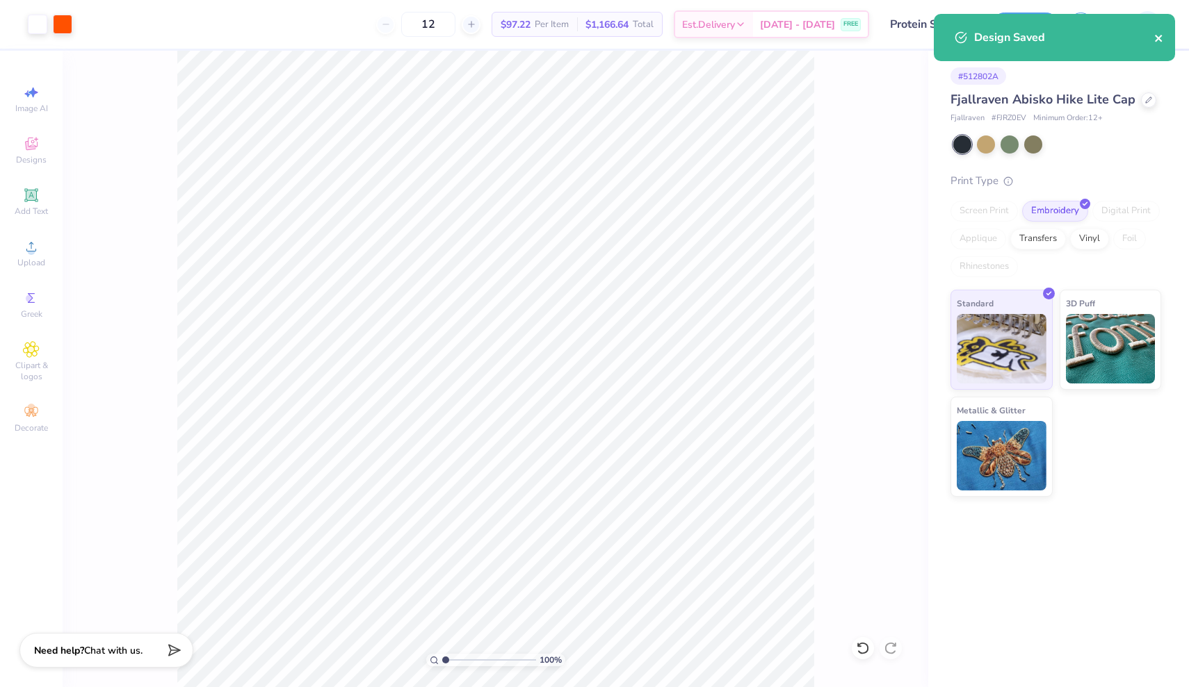
click at [1162, 36] on icon "close" at bounding box center [1159, 38] width 10 height 11
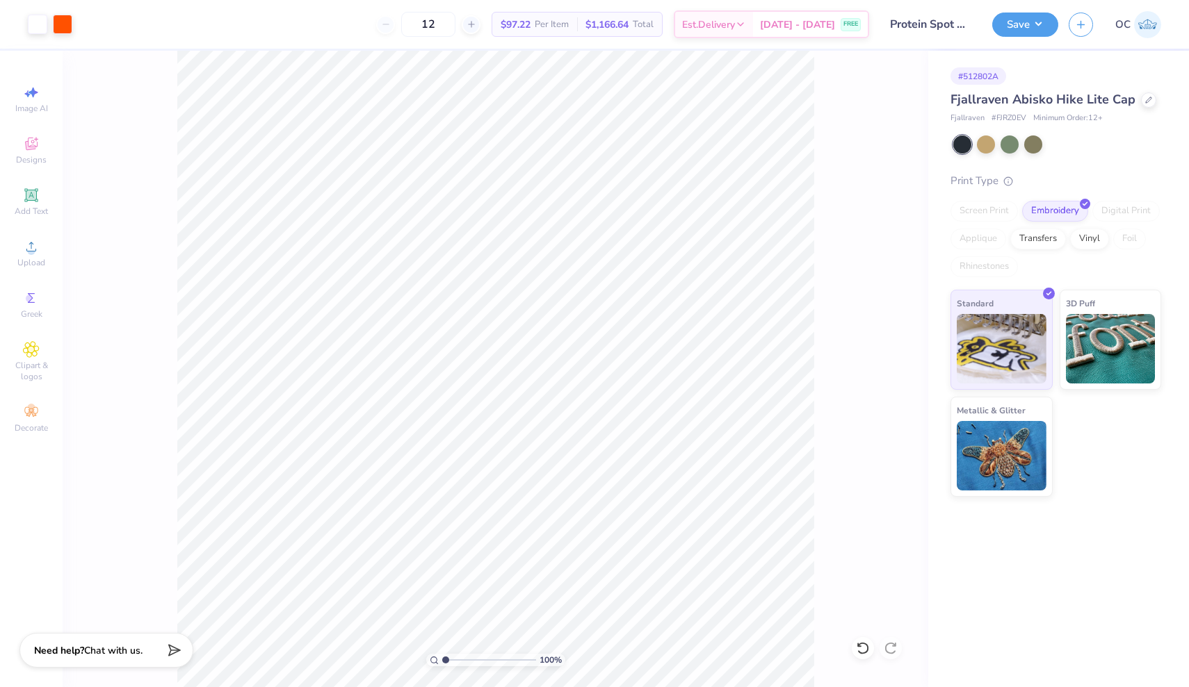
click at [1147, 22] on div "Design Saved" at bounding box center [1054, 42] width 247 height 63
click at [1148, 27] on img at bounding box center [1147, 24] width 27 height 27
click at [1149, 22] on img at bounding box center [1147, 24] width 27 height 27
drag, startPoint x: 995, startPoint y: 117, endPoint x: 1024, endPoint y: 117, distance: 28.5
click at [1024, 117] on span "# FJRZ0EV" at bounding box center [1008, 119] width 35 height 12
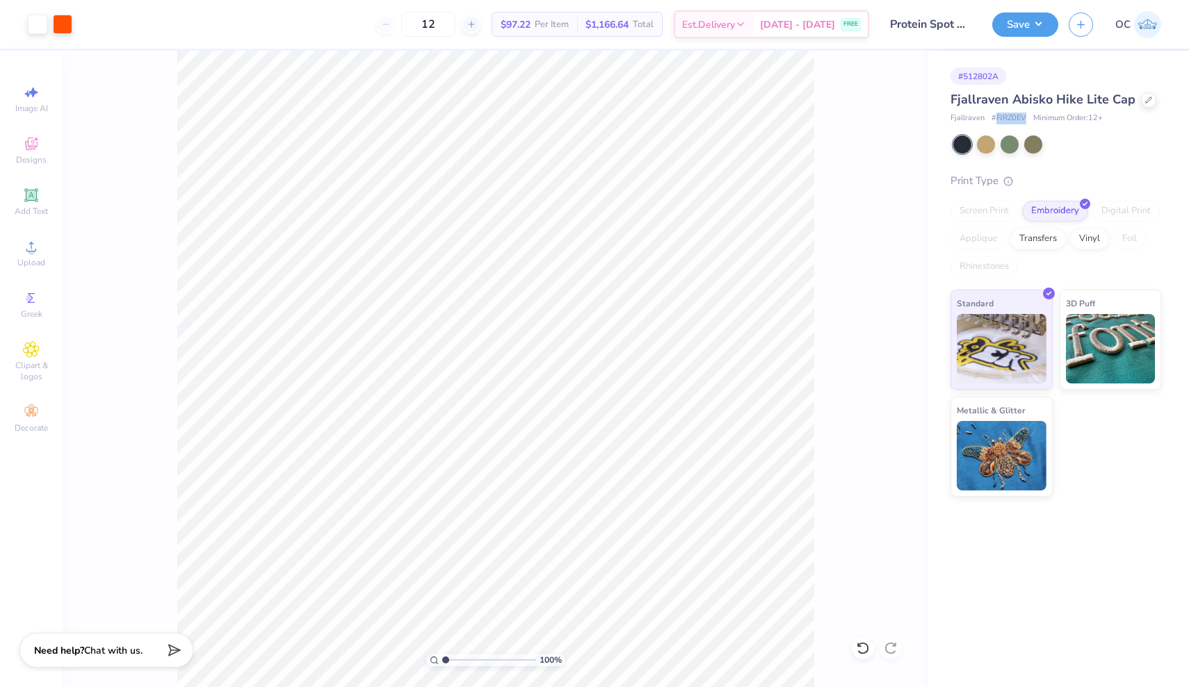
copy span "FJRZ0EV"
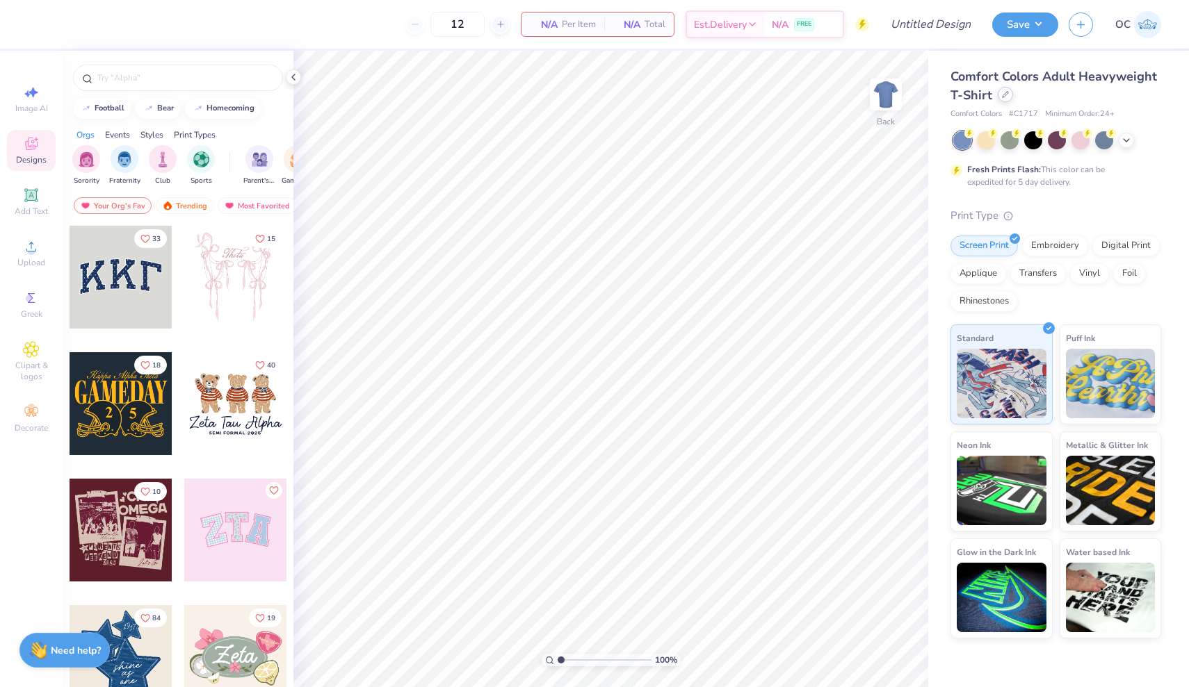
click at [1007, 100] on div at bounding box center [1004, 94] width 15 height 15
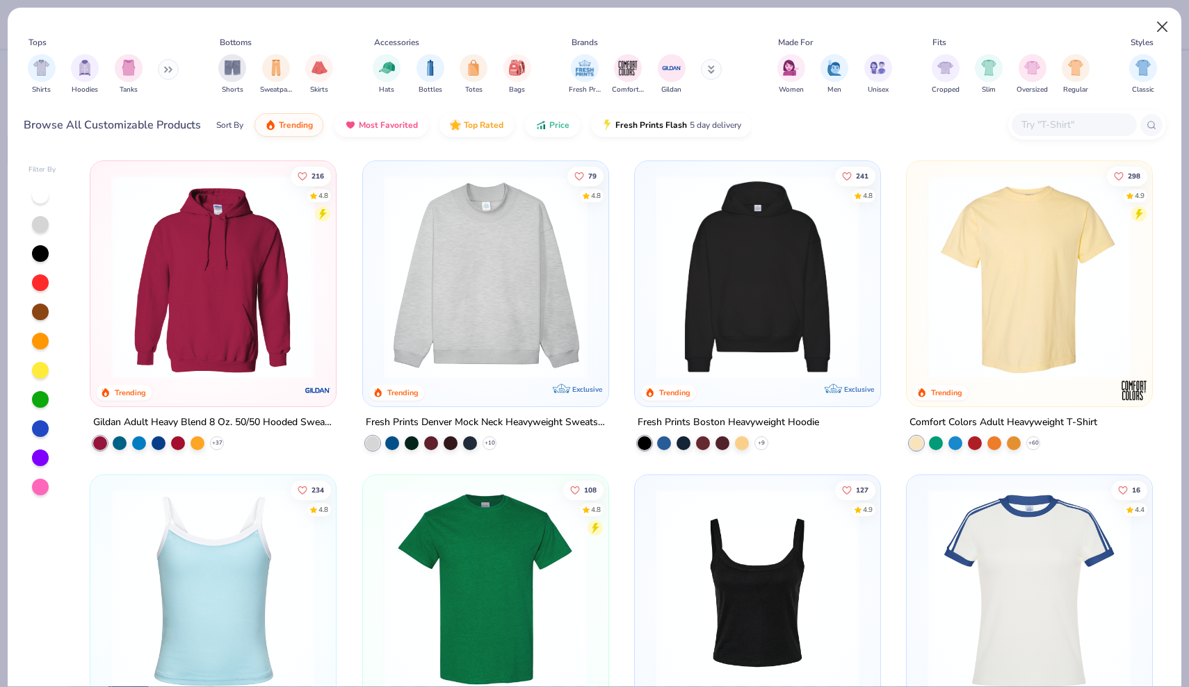
click at [1156, 24] on button "Close" at bounding box center [1162, 27] width 26 height 26
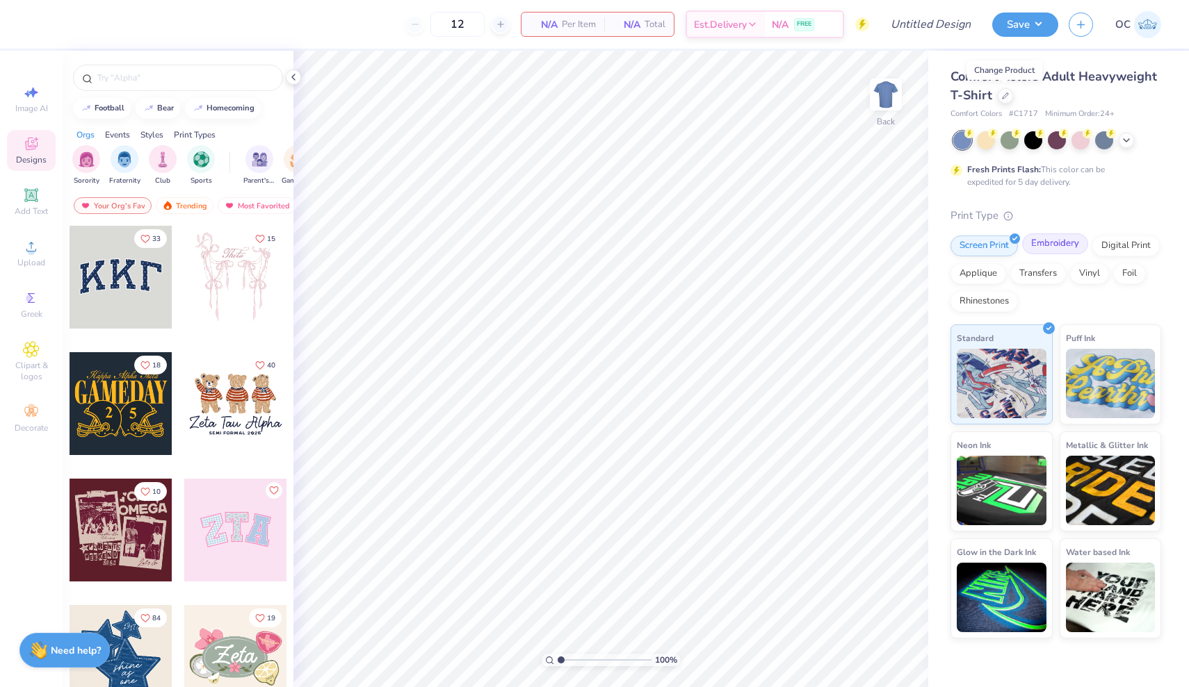
click at [1048, 242] on div "Embroidery" at bounding box center [1055, 244] width 66 height 21
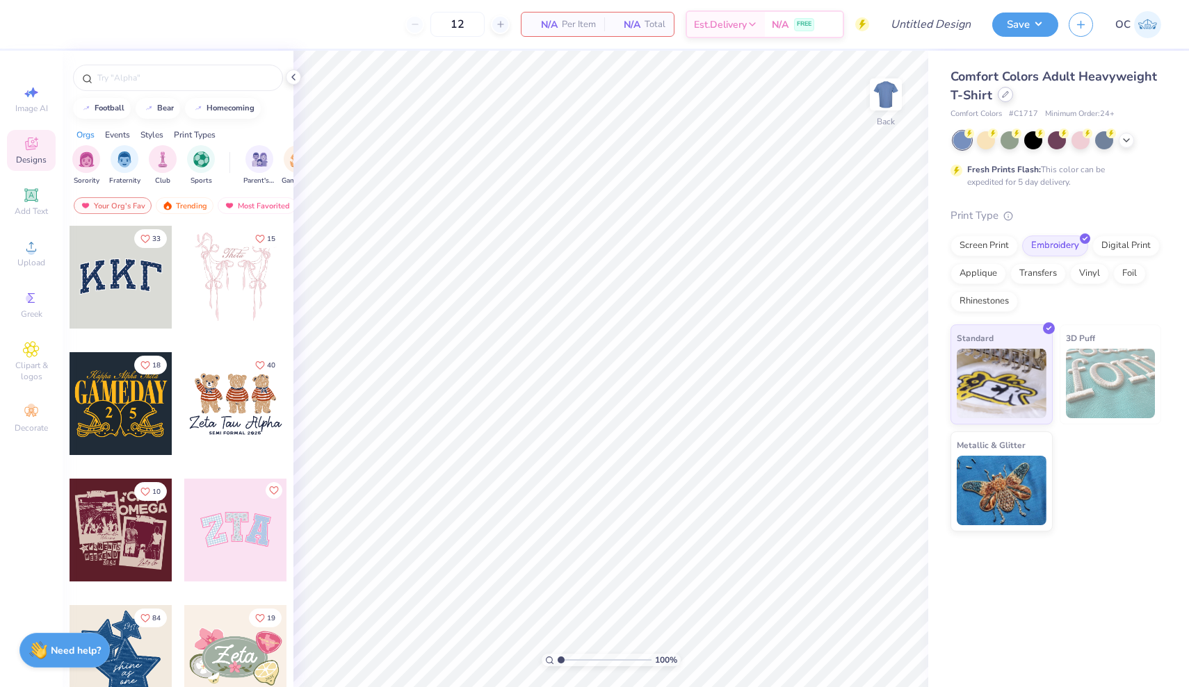
click at [1004, 98] on div at bounding box center [1004, 94] width 15 height 15
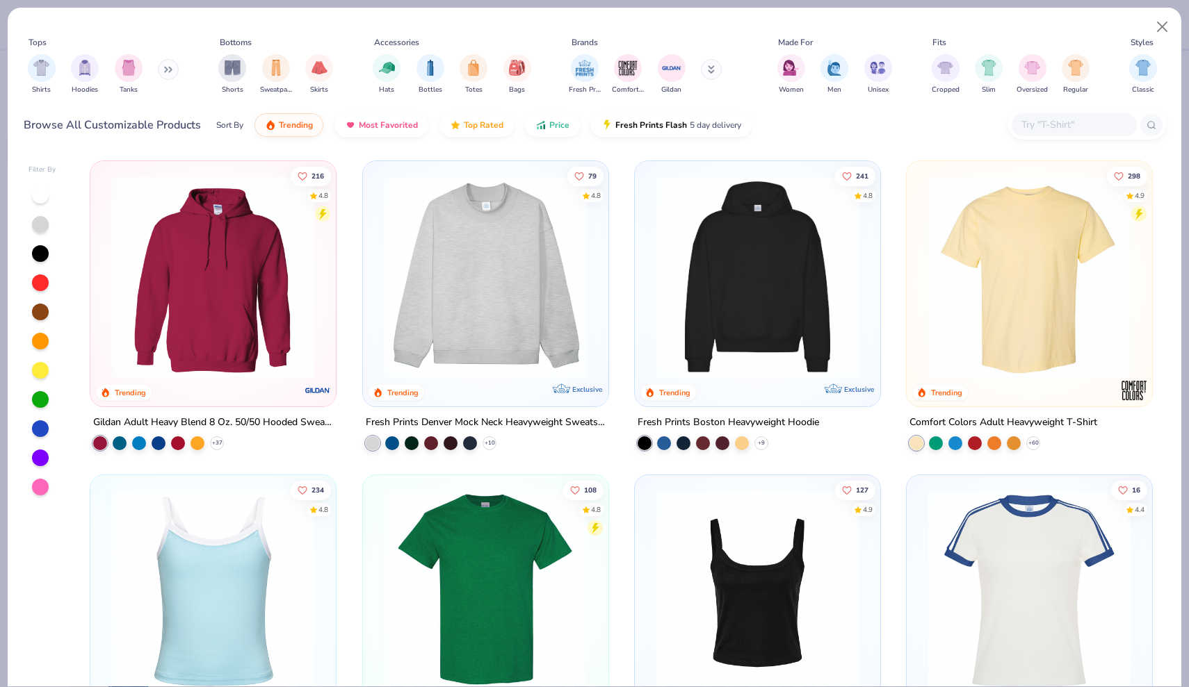
click at [370, 65] on div "Hats Bottles Totes Bags" at bounding box center [451, 74] width 167 height 51
click at [383, 70] on img "filter for Hats" at bounding box center [387, 66] width 16 height 16
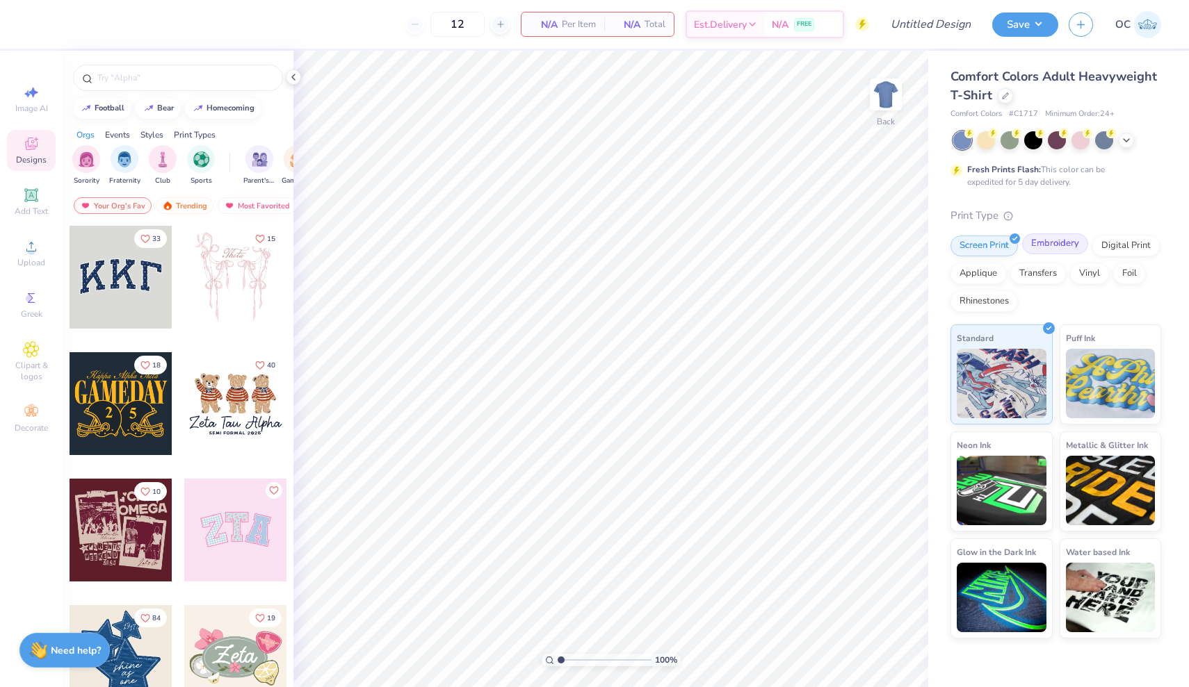
click at [1060, 246] on div "Embroidery" at bounding box center [1055, 244] width 66 height 21
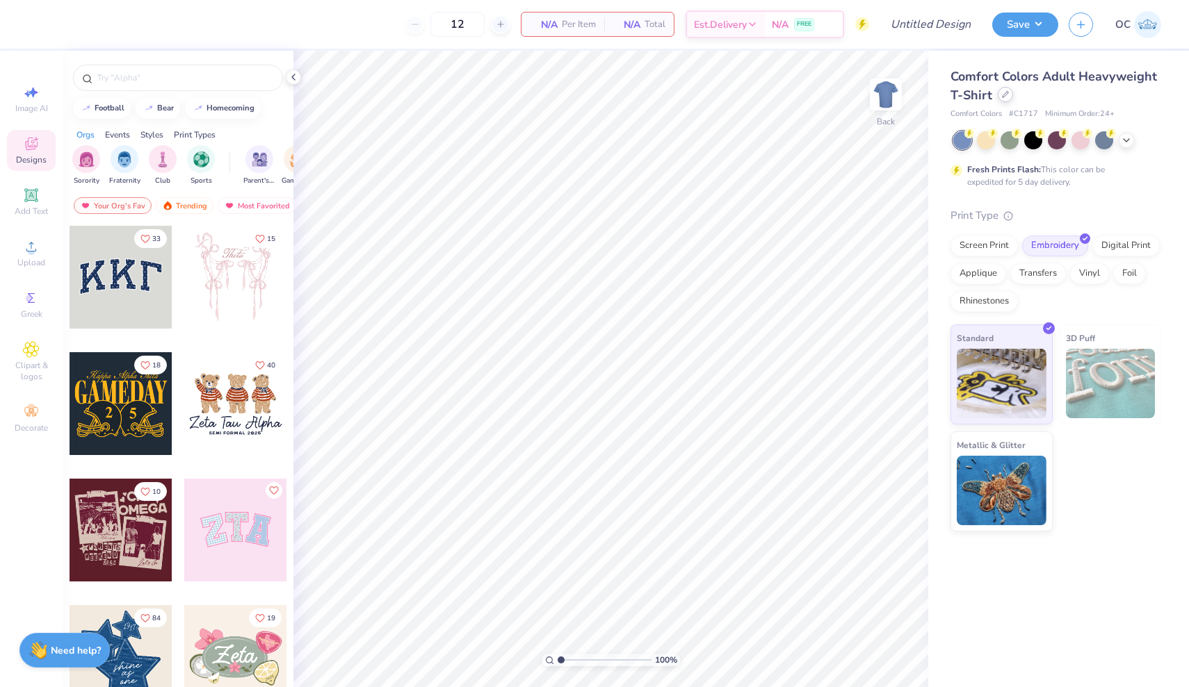
click at [1004, 94] on icon at bounding box center [1005, 94] width 7 height 7
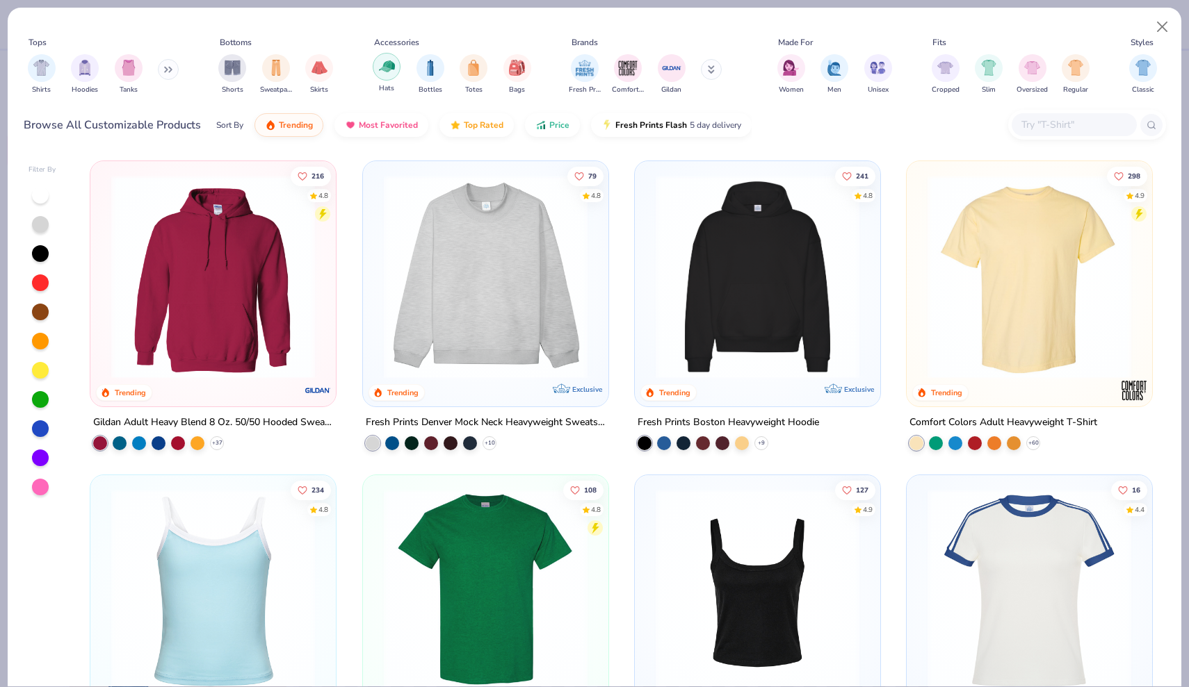
click at [385, 76] on div "filter for Hats" at bounding box center [387, 67] width 28 height 28
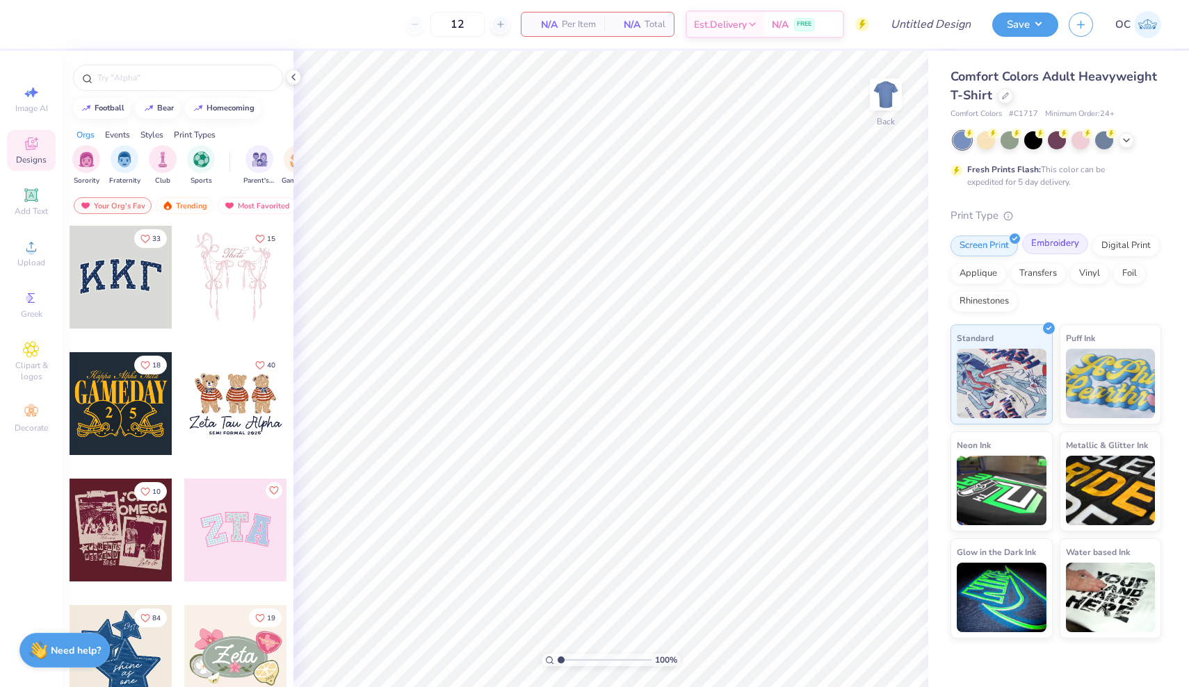
click at [1040, 250] on div "Embroidery" at bounding box center [1055, 244] width 66 height 21
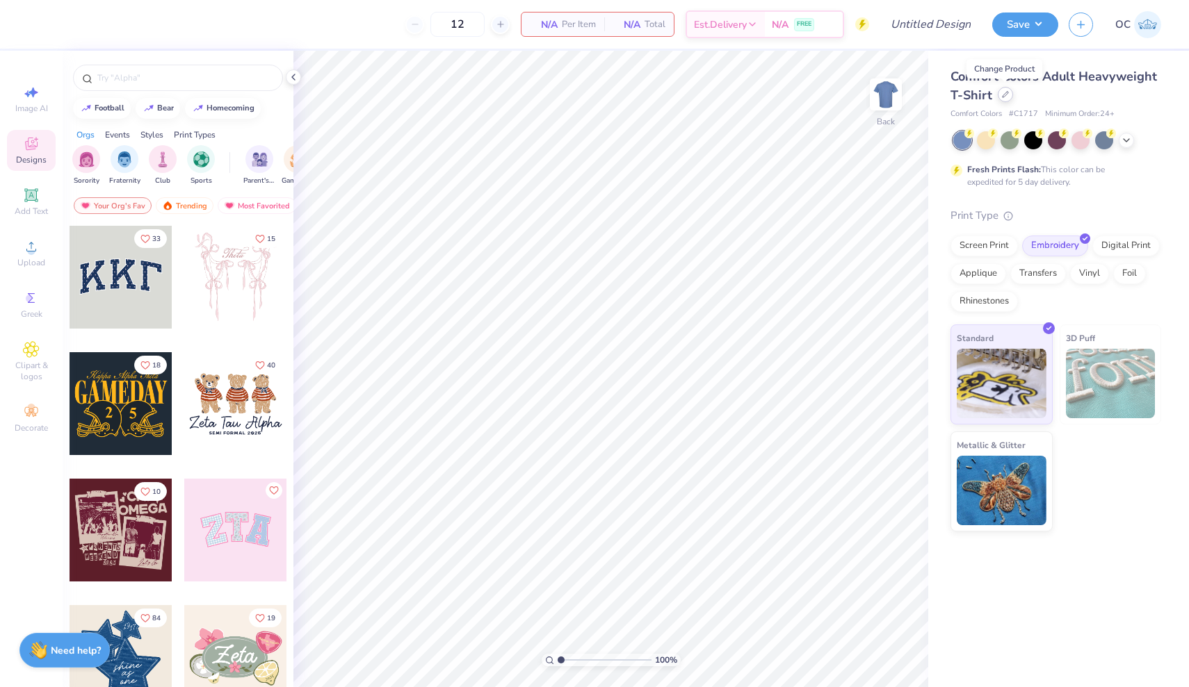
click at [1002, 97] on icon at bounding box center [1005, 95] width 6 height 6
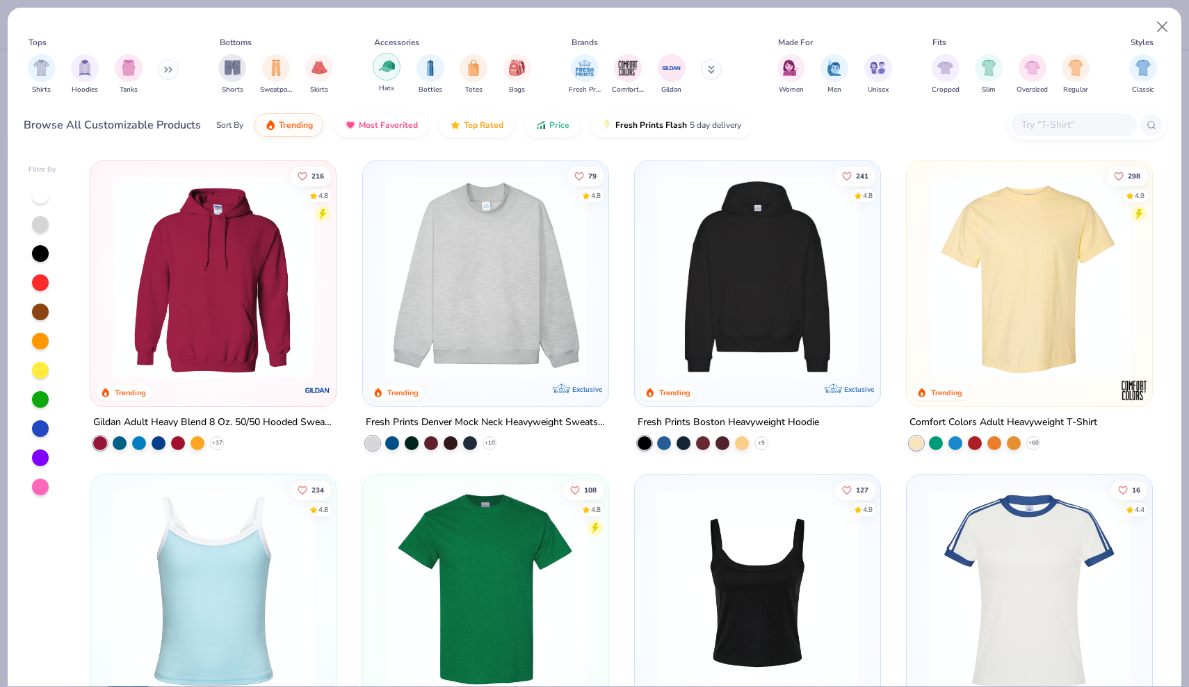
click at [386, 75] on div "filter for Hats" at bounding box center [387, 67] width 28 height 28
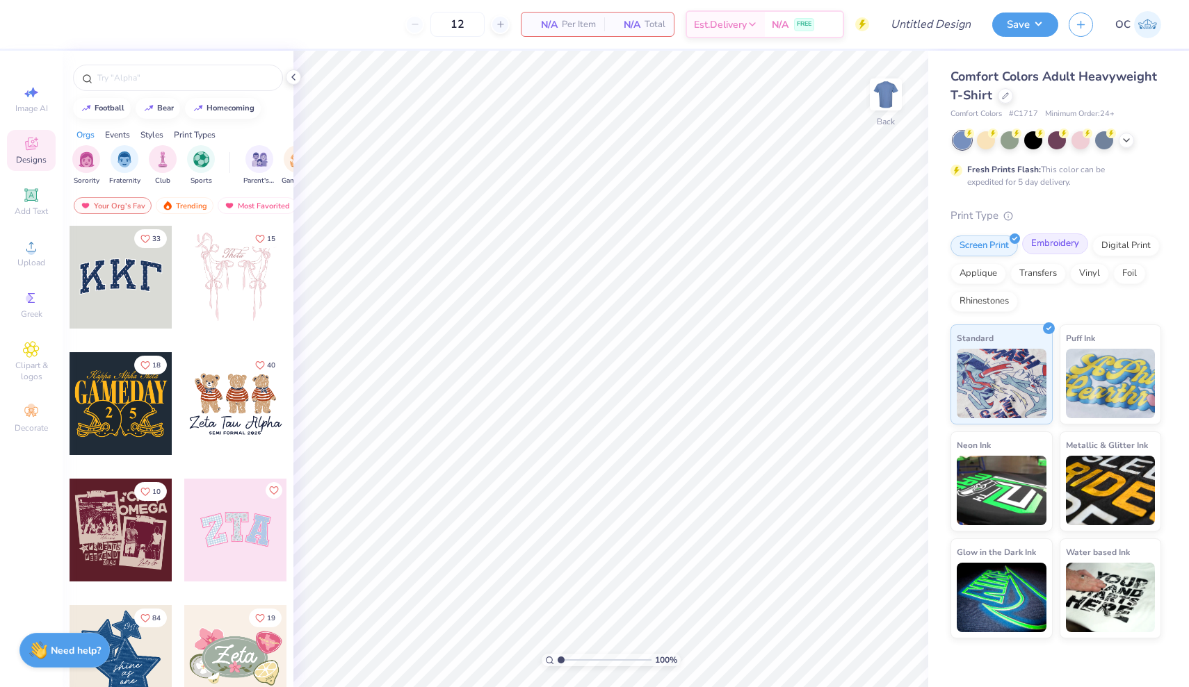
click at [1063, 242] on div "Embroidery" at bounding box center [1055, 244] width 66 height 21
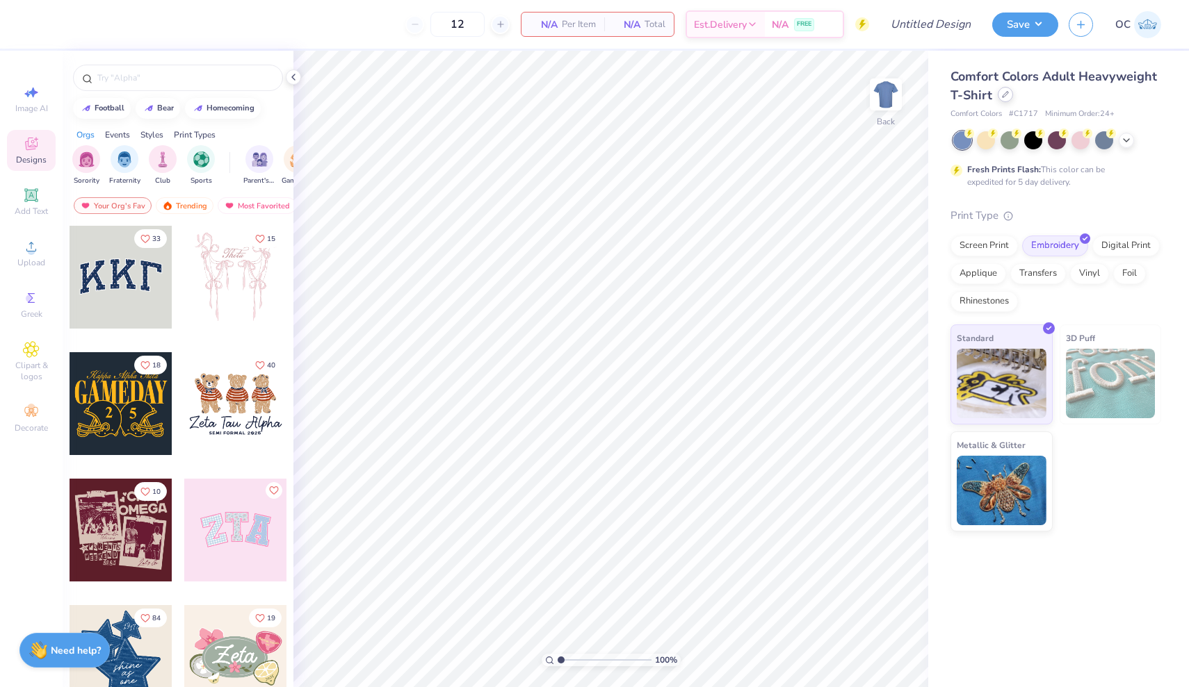
click at [1003, 97] on icon at bounding box center [1005, 94] width 7 height 7
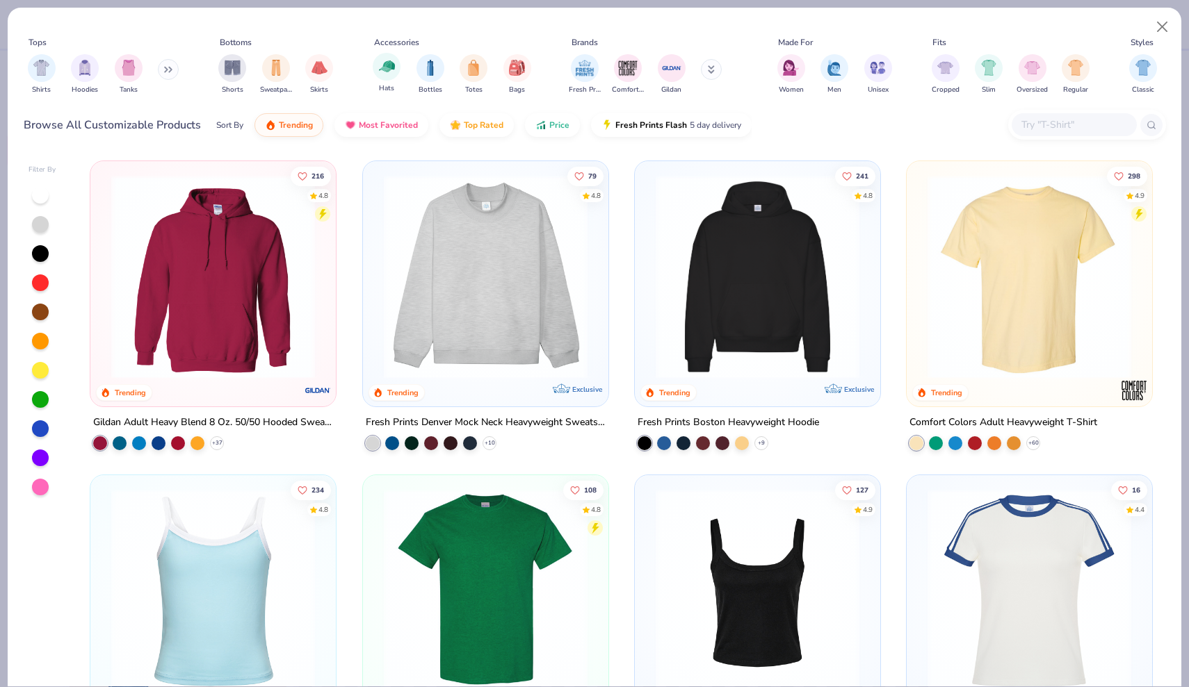
click at [389, 81] on div "Hats" at bounding box center [387, 73] width 28 height 41
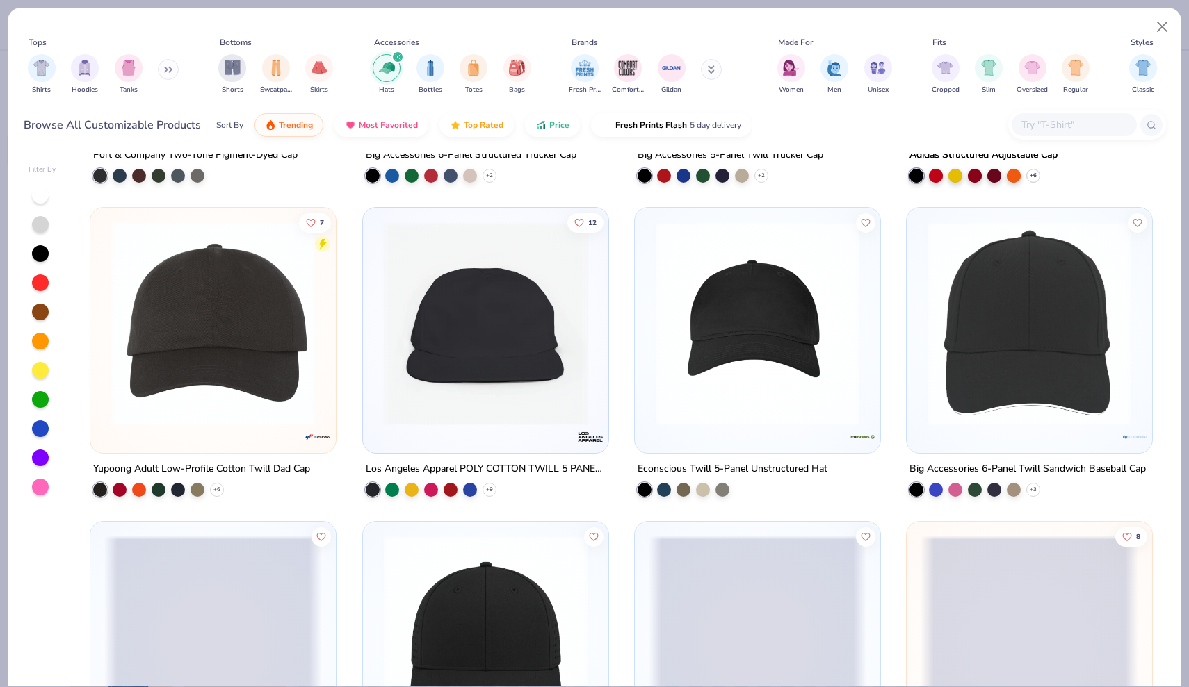
scroll to position [898, 0]
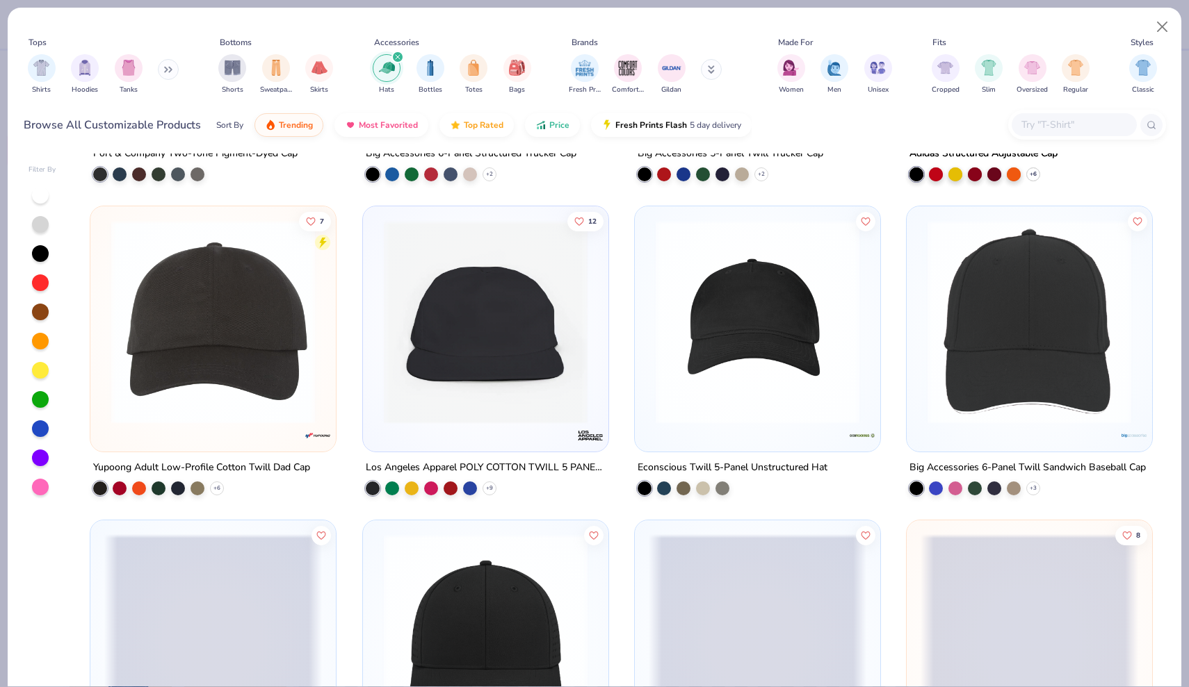
click at [487, 312] on img at bounding box center [486, 322] width 218 height 204
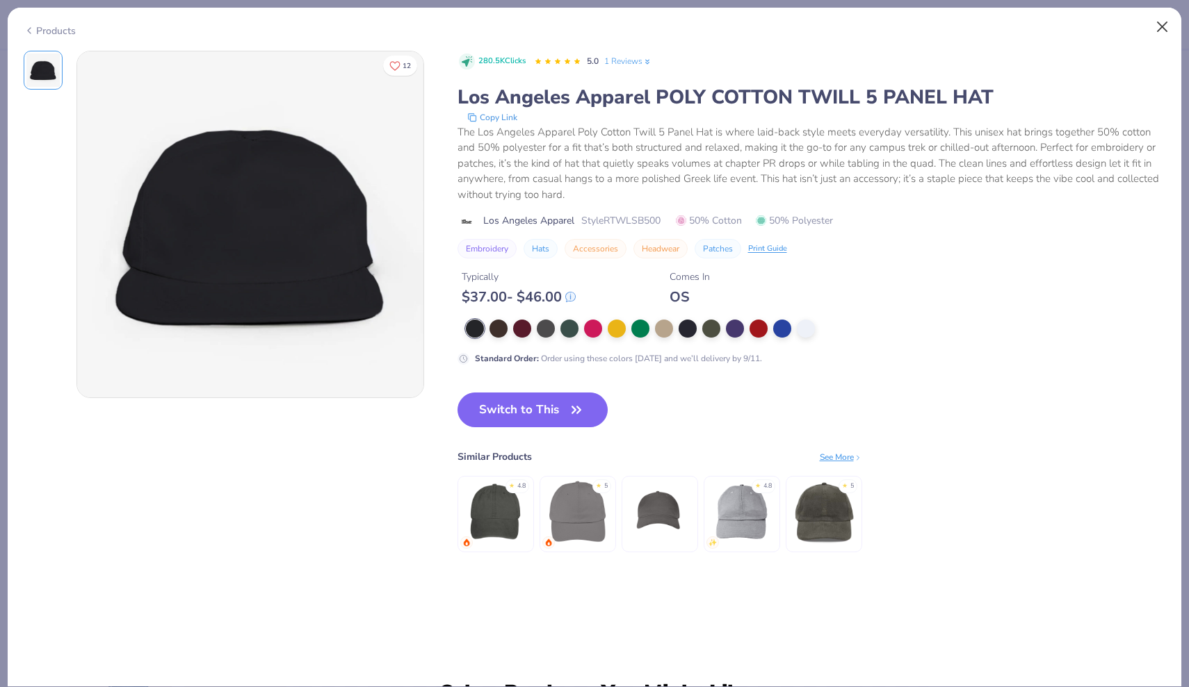
click at [1162, 22] on button "Close" at bounding box center [1162, 27] width 26 height 26
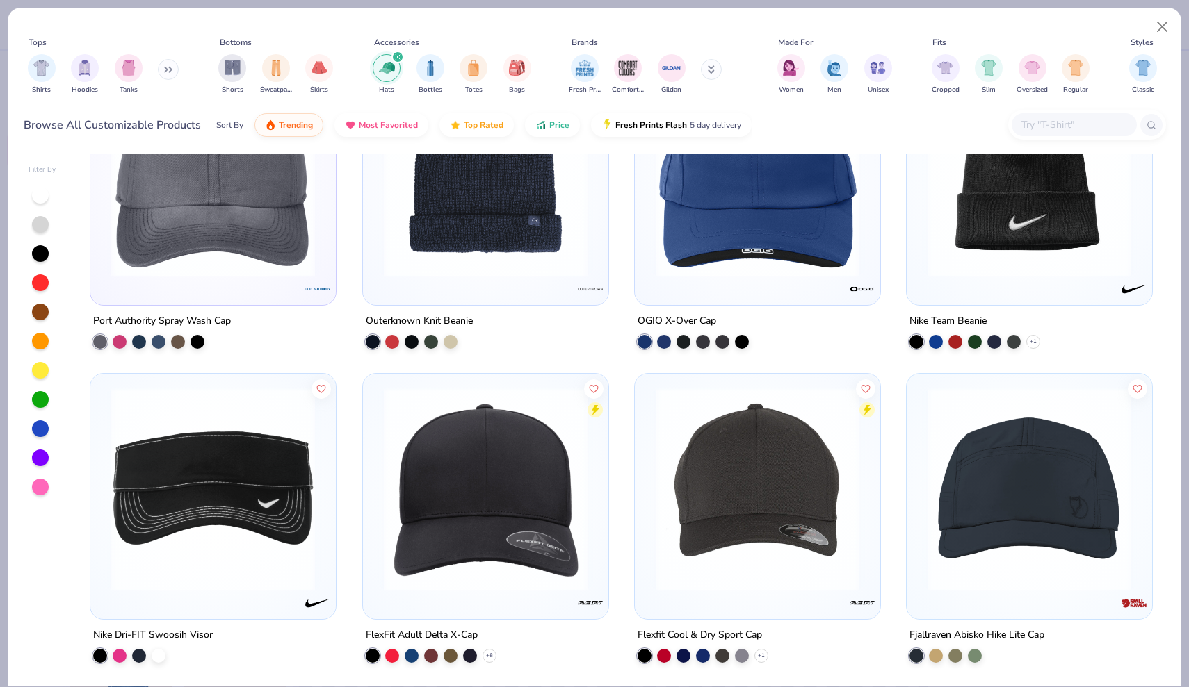
scroll to position [4834, 0]
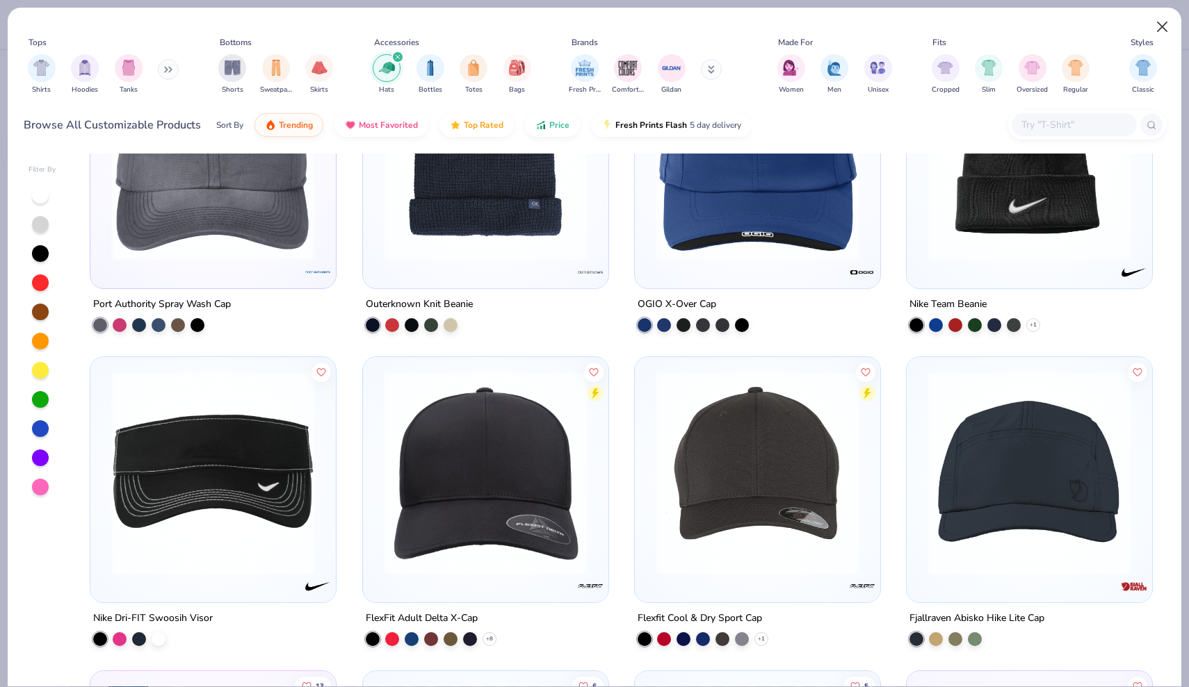
click at [1163, 31] on button "Close" at bounding box center [1162, 27] width 26 height 26
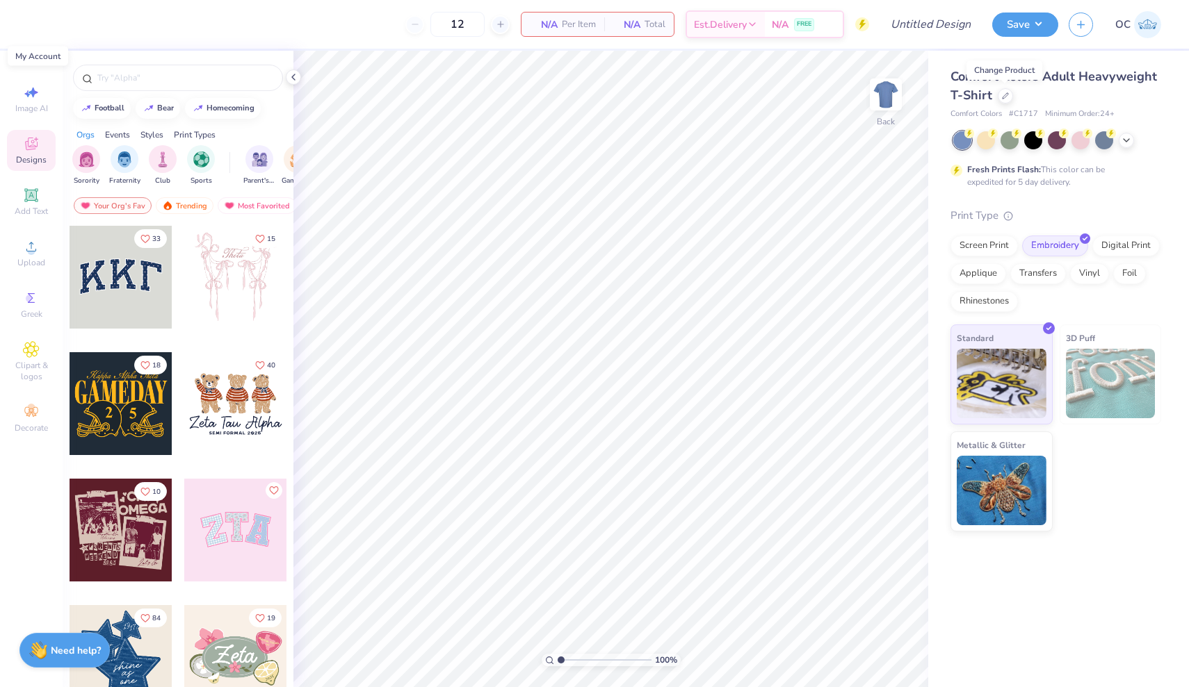
click at [1161, 22] on img at bounding box center [1147, 24] width 27 height 27
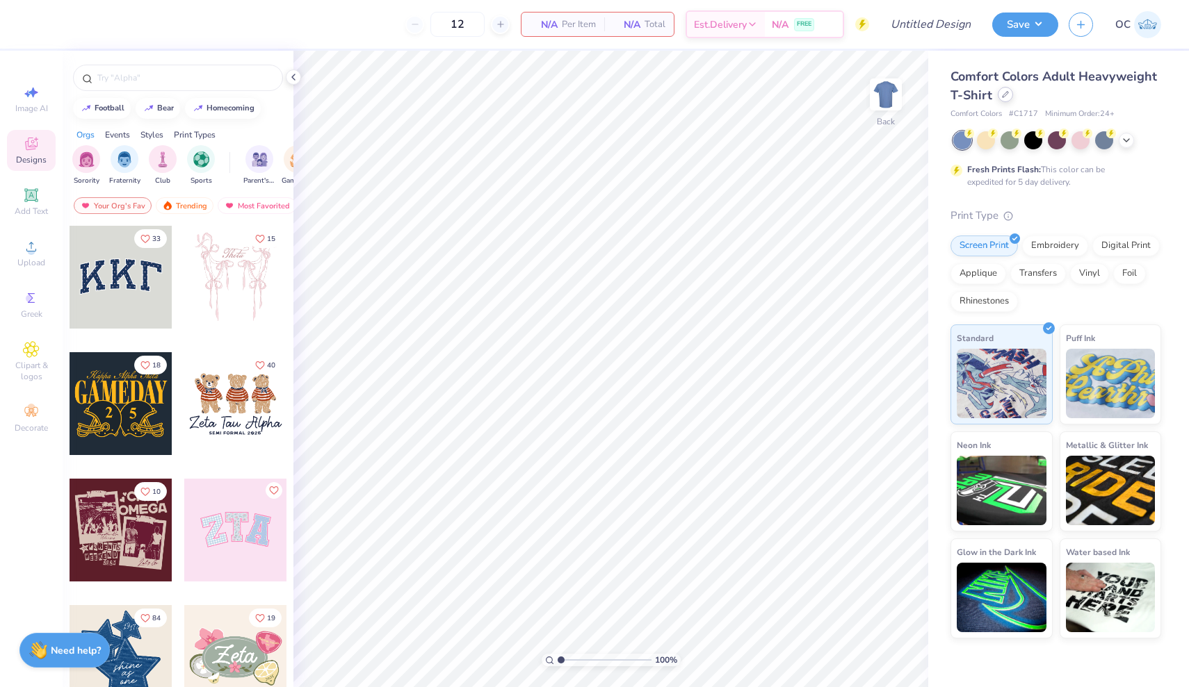
click at [1007, 95] on icon at bounding box center [1005, 94] width 7 height 7
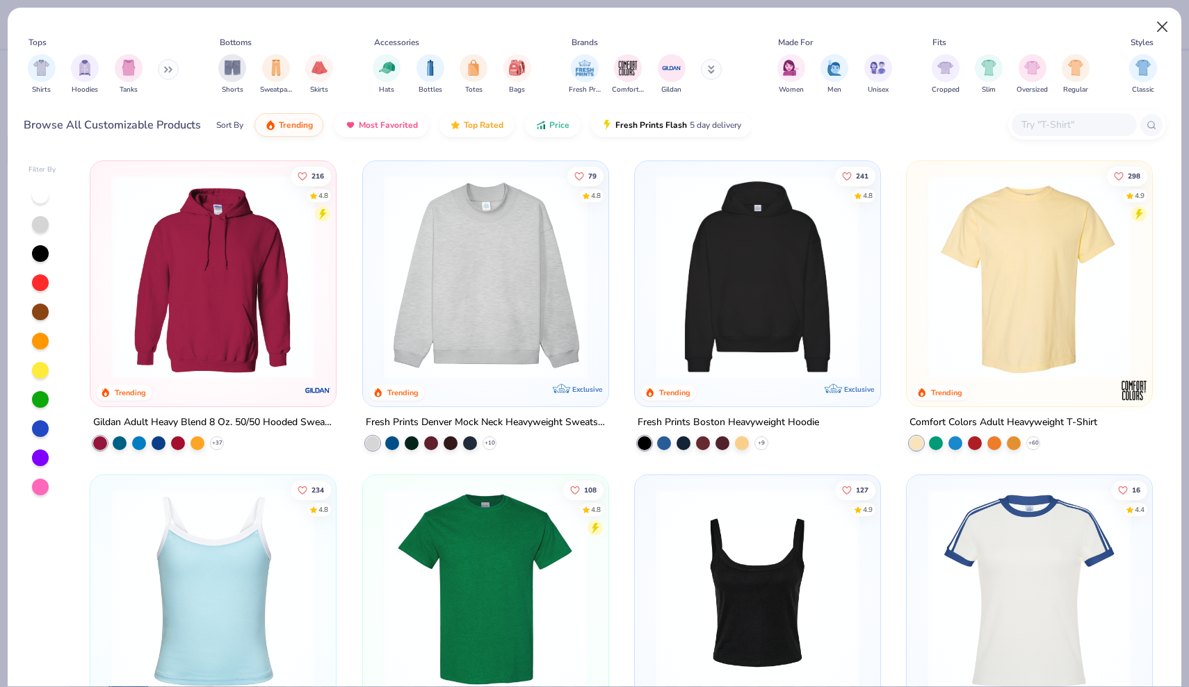
click at [1163, 29] on button "Close" at bounding box center [1162, 27] width 26 height 26
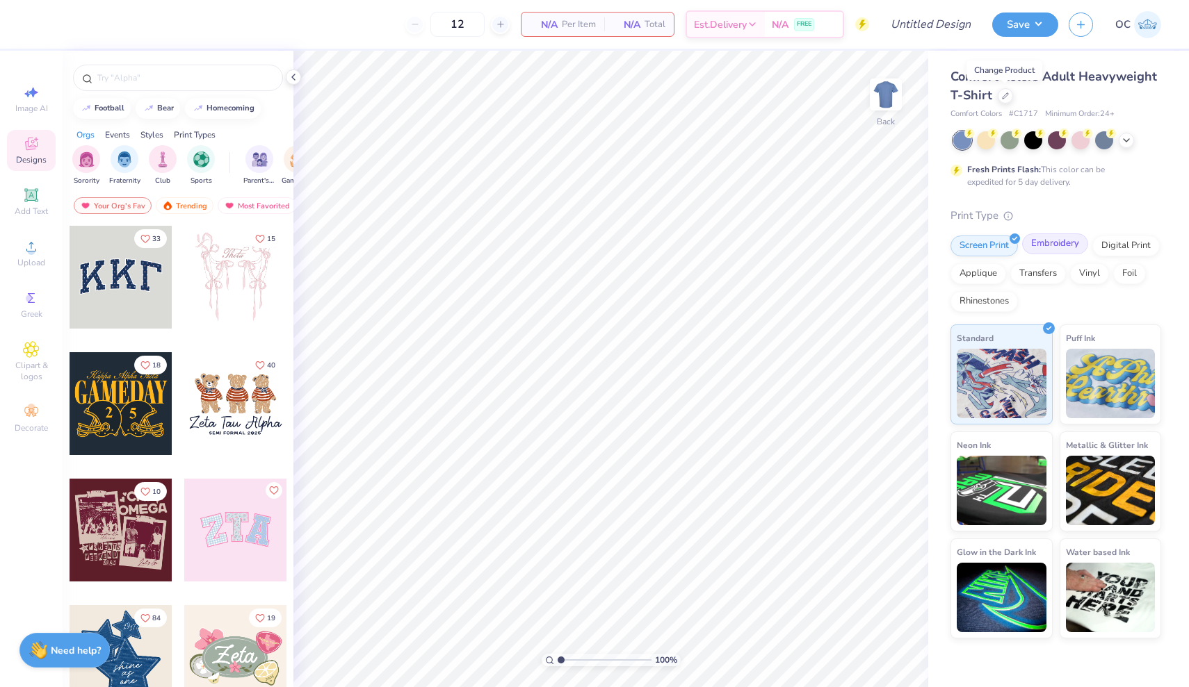
click at [1050, 240] on div "Embroidery" at bounding box center [1055, 244] width 66 height 21
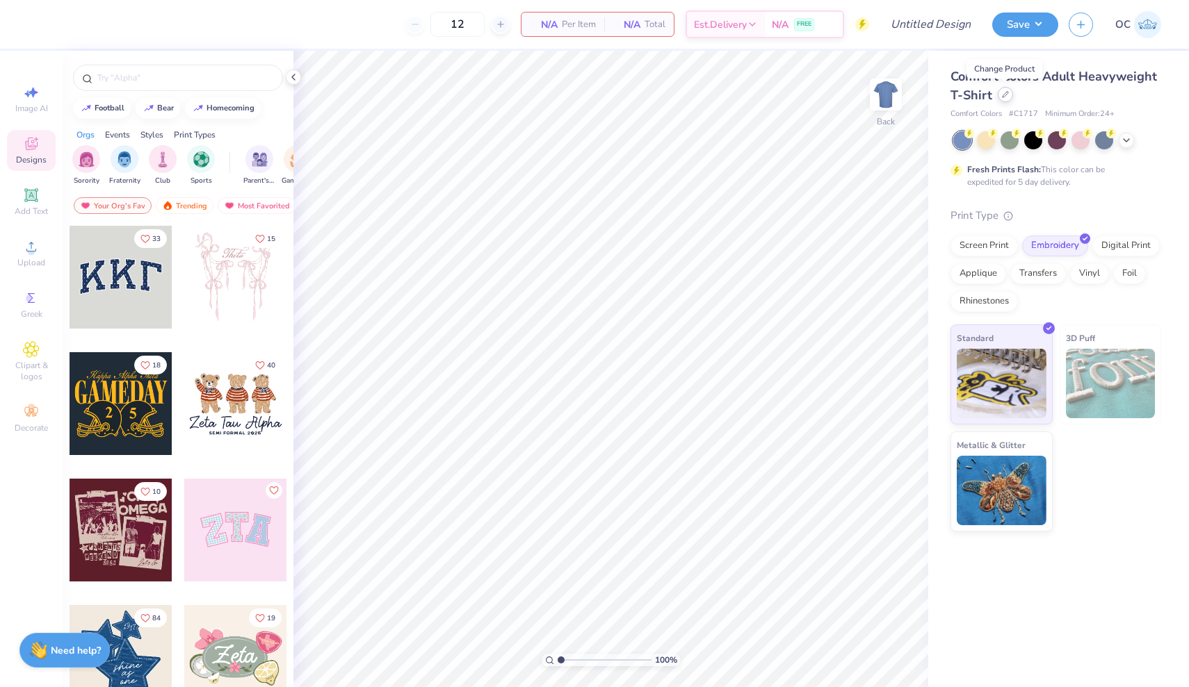
click at [999, 97] on div at bounding box center [1004, 94] width 15 height 15
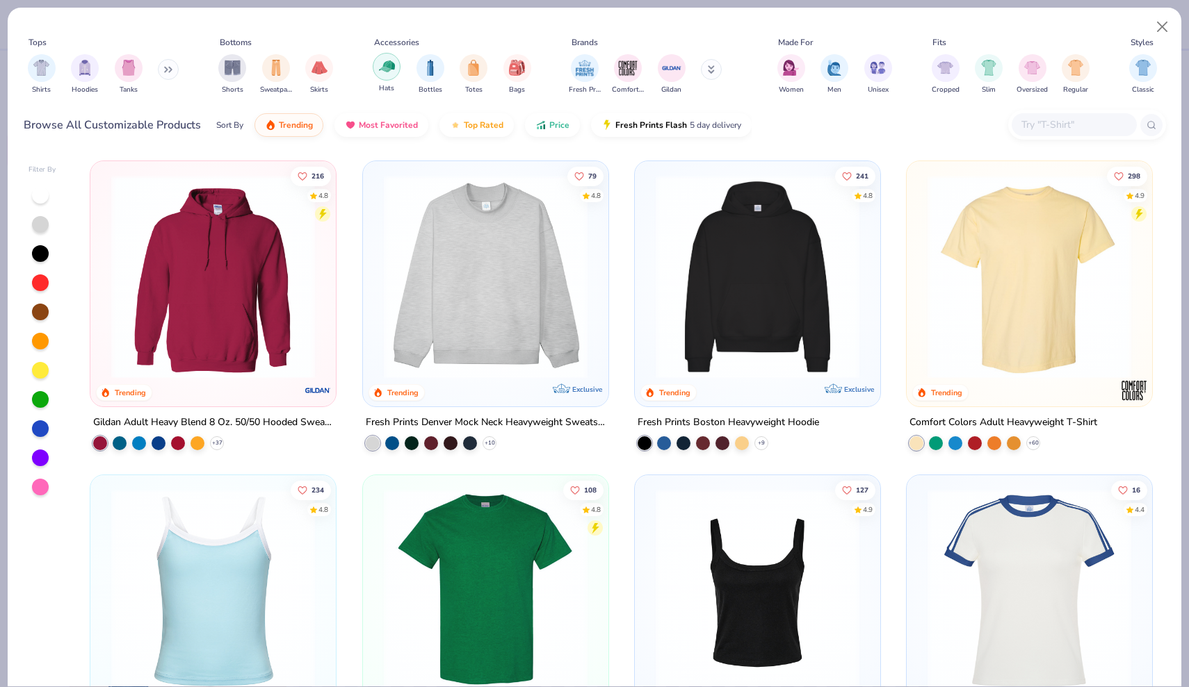
click at [384, 70] on img "filter for Hats" at bounding box center [387, 66] width 16 height 16
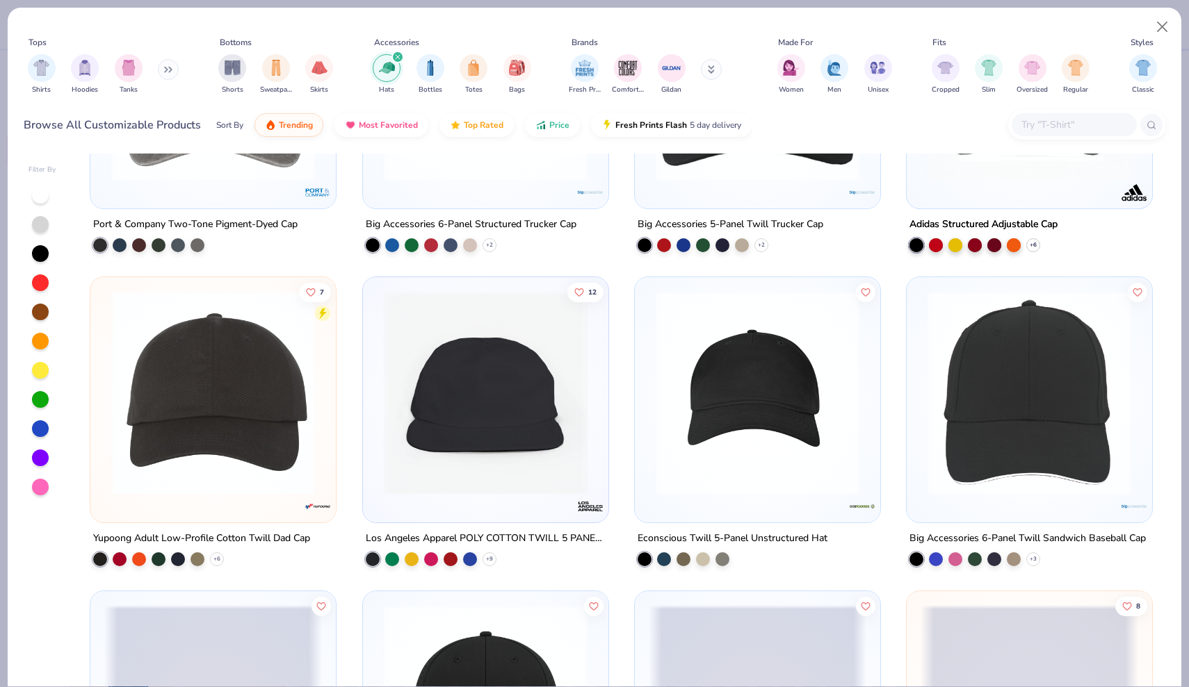
scroll to position [834, 0]
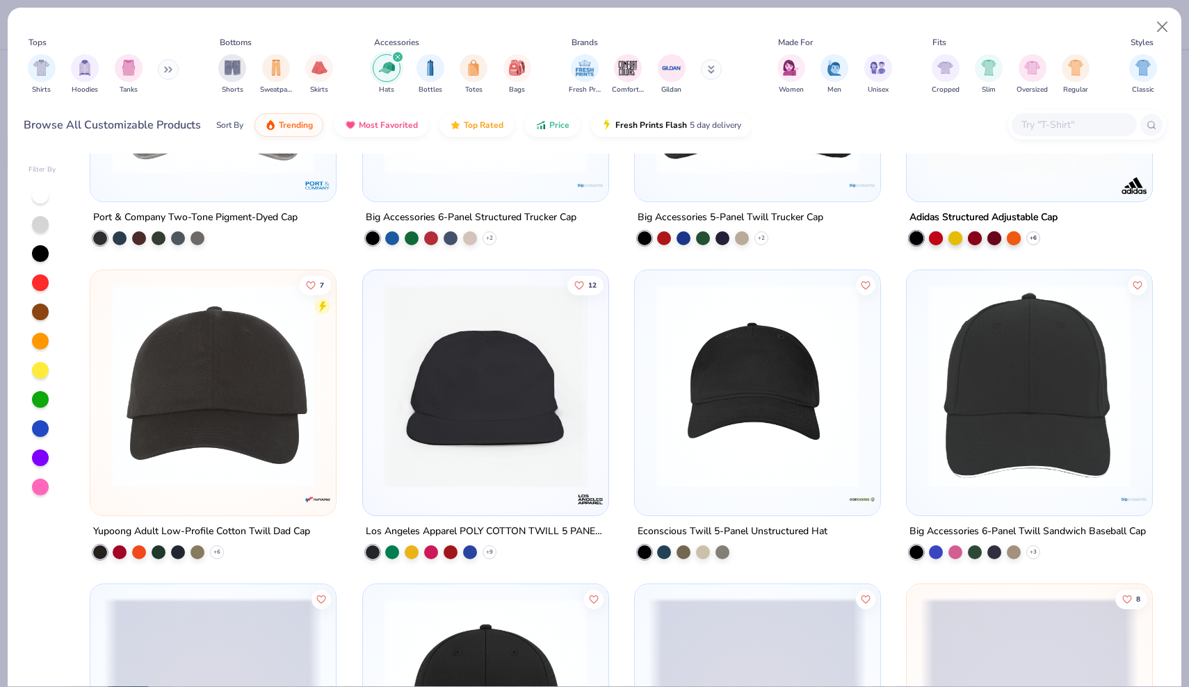
click at [501, 403] on img at bounding box center [486, 386] width 218 height 204
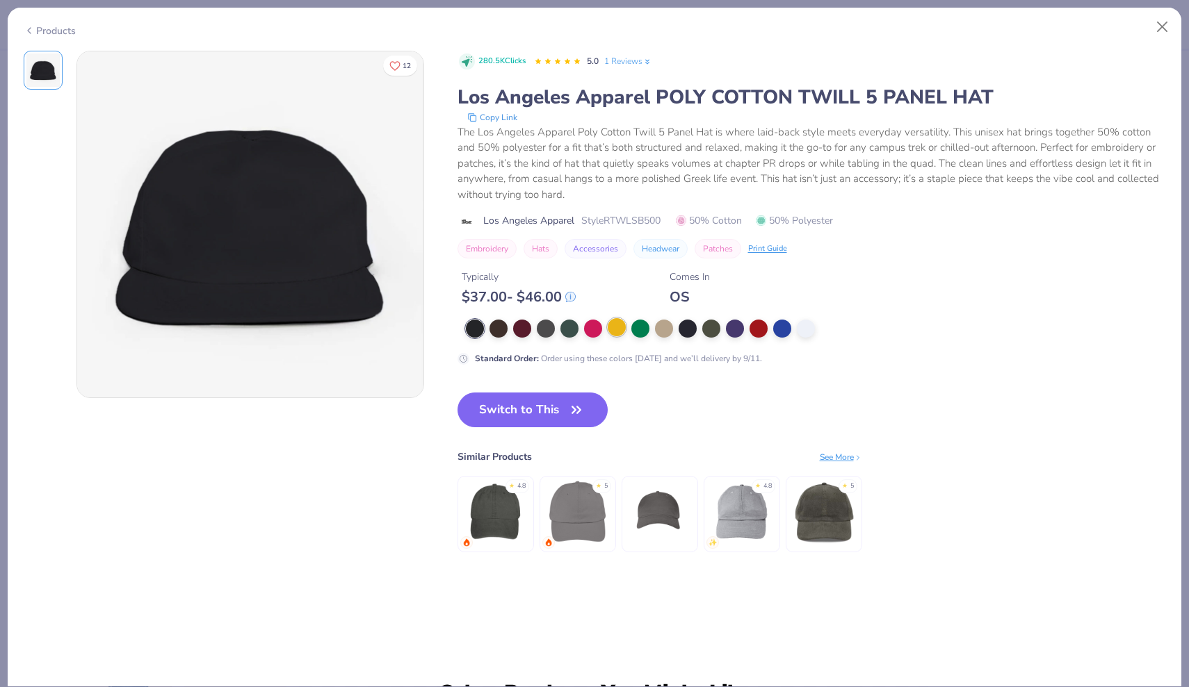
click at [617, 331] on div at bounding box center [617, 327] width 18 height 18
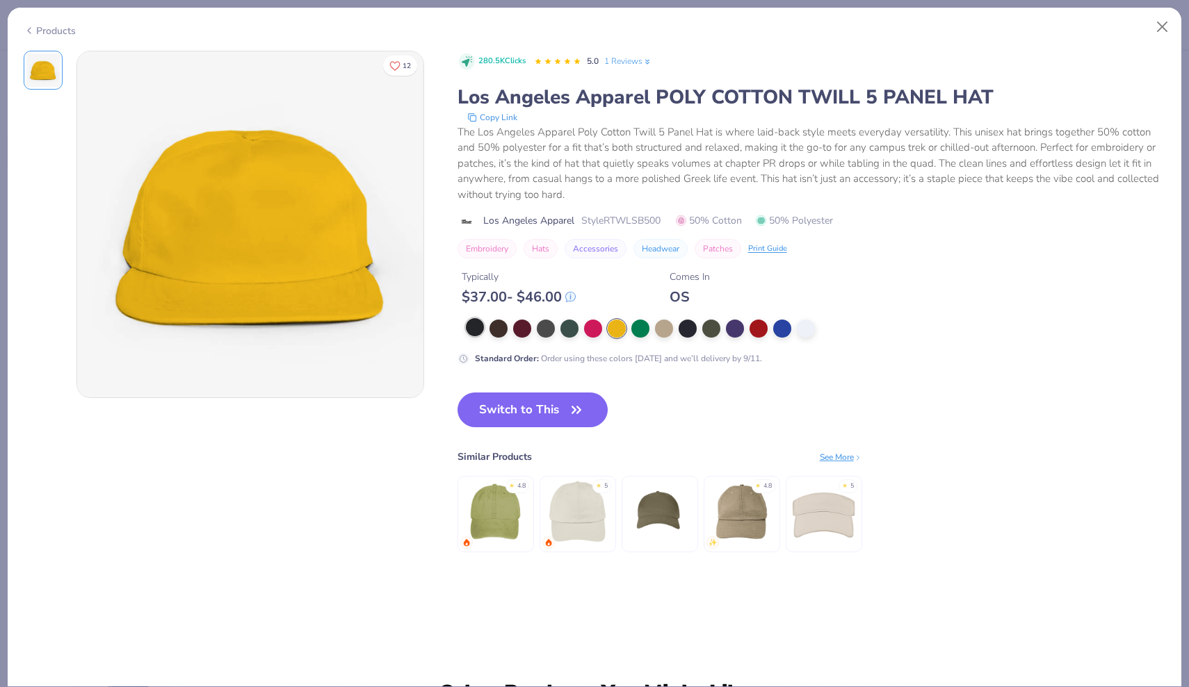
click at [477, 327] on div at bounding box center [475, 327] width 18 height 18
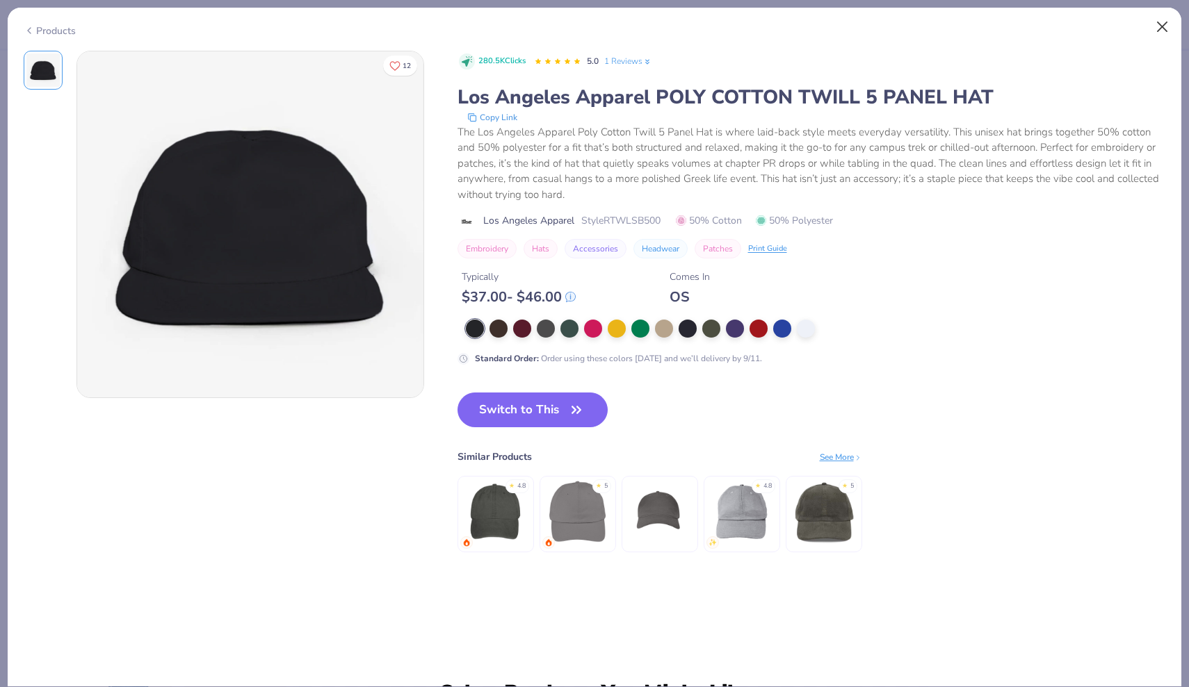
click at [1159, 28] on button "Close" at bounding box center [1162, 27] width 26 height 26
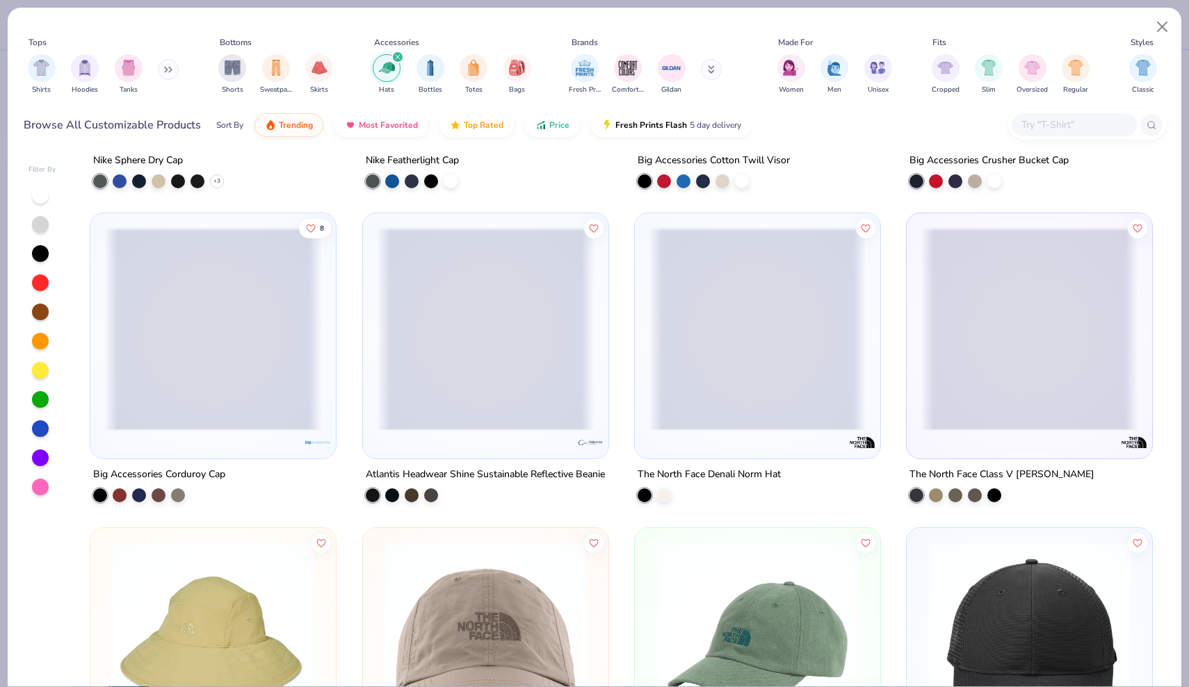
scroll to position [2779, 0]
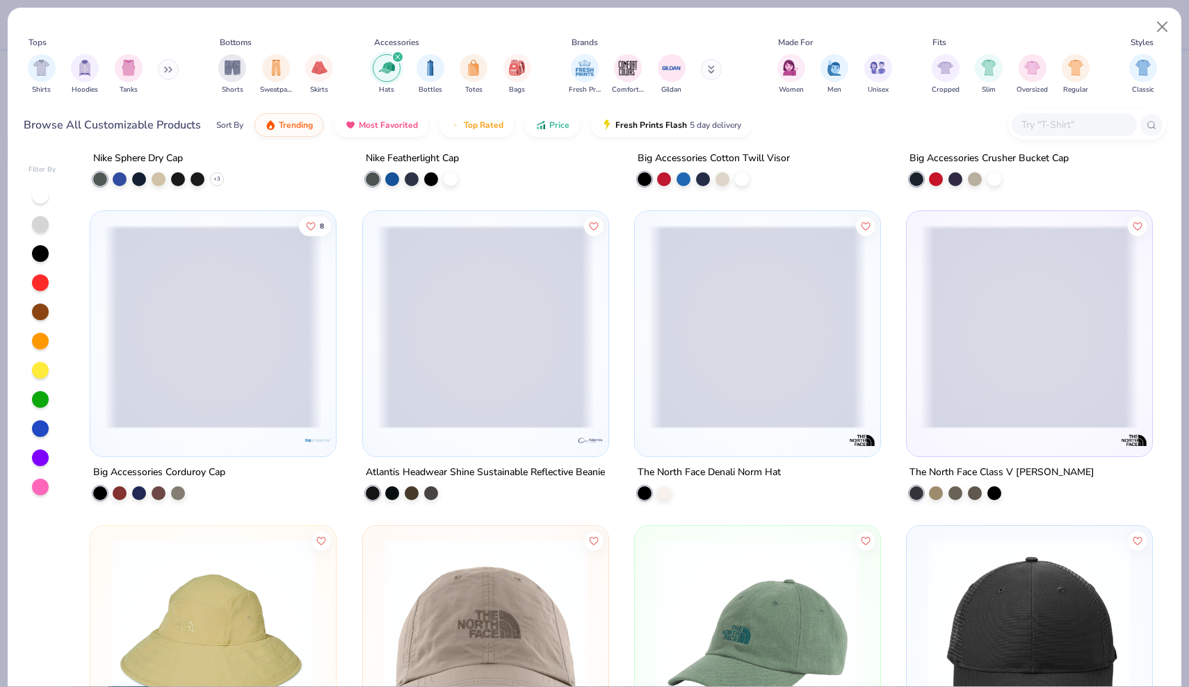
click at [516, 382] on span at bounding box center [486, 327] width 218 height 204
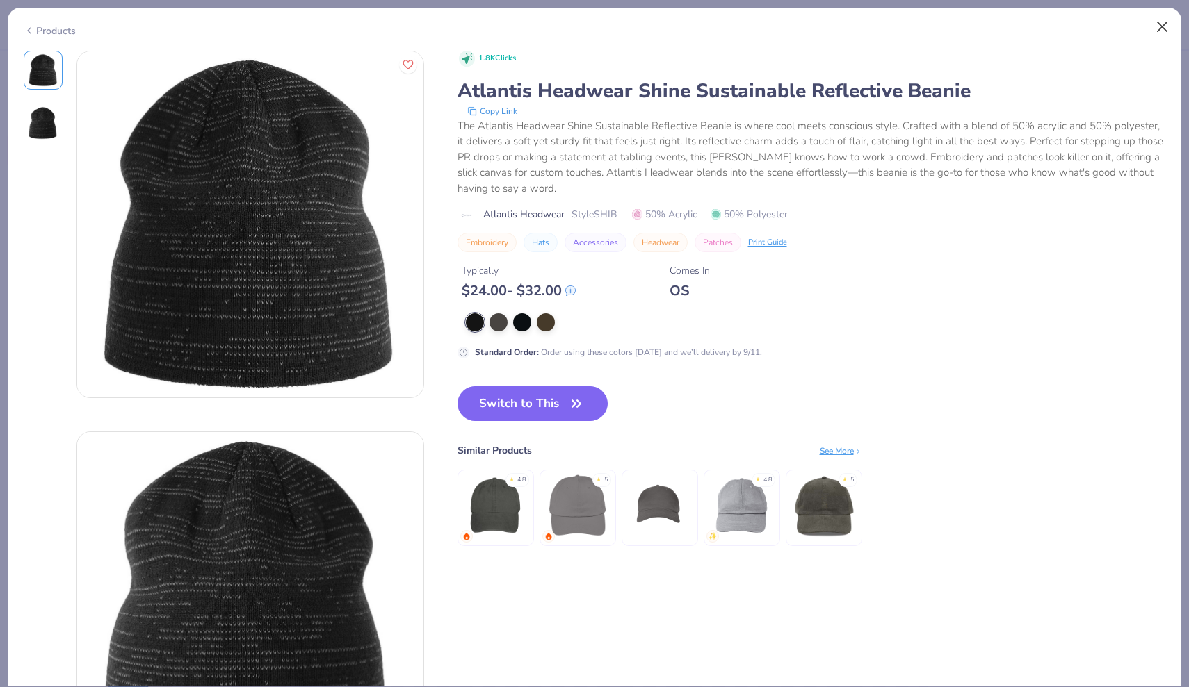
click at [1160, 23] on button "Close" at bounding box center [1162, 27] width 26 height 26
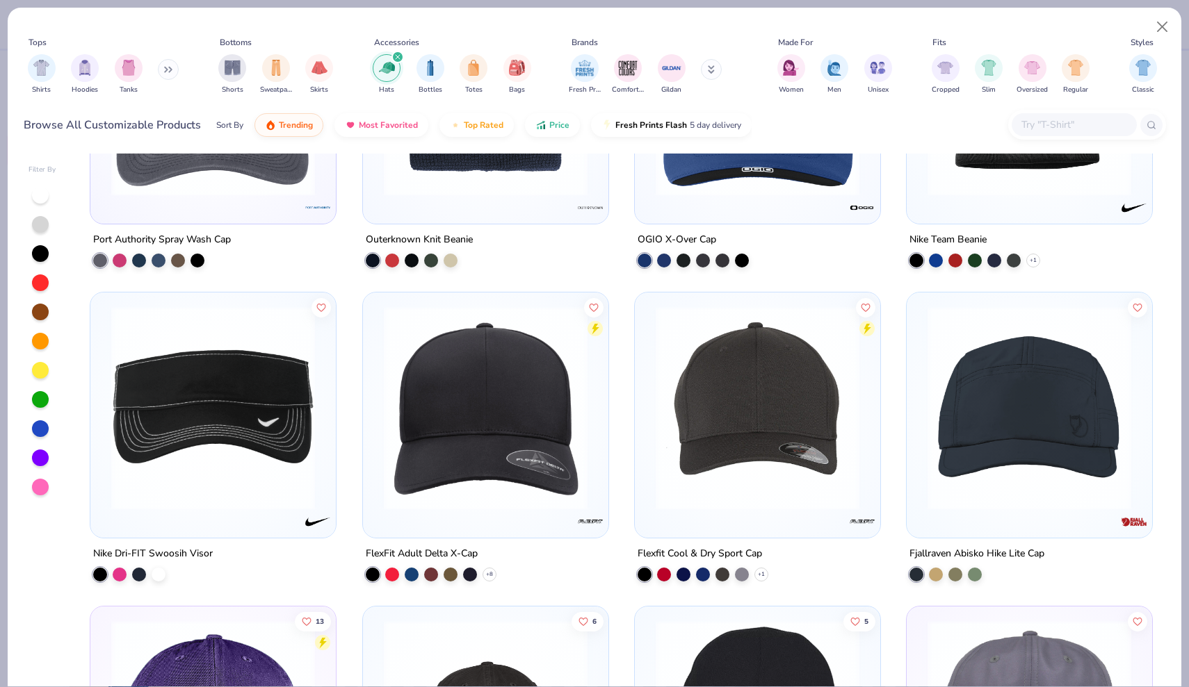
scroll to position [4620, 0]
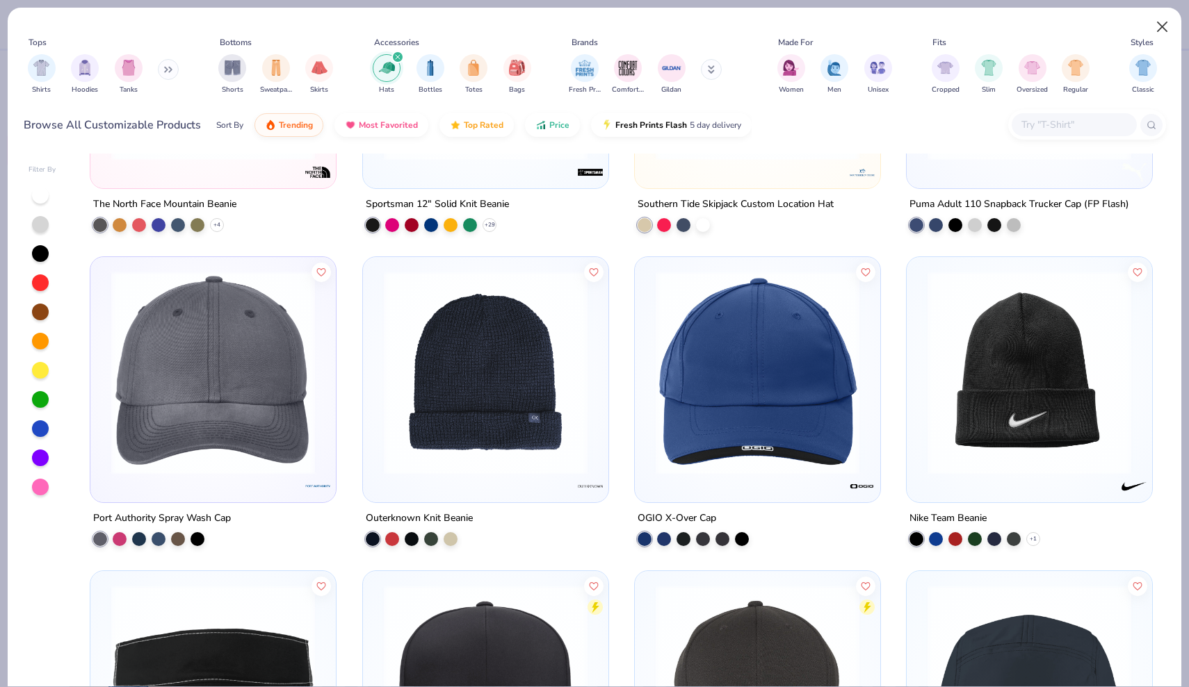
click at [1166, 31] on button "Close" at bounding box center [1162, 27] width 26 height 26
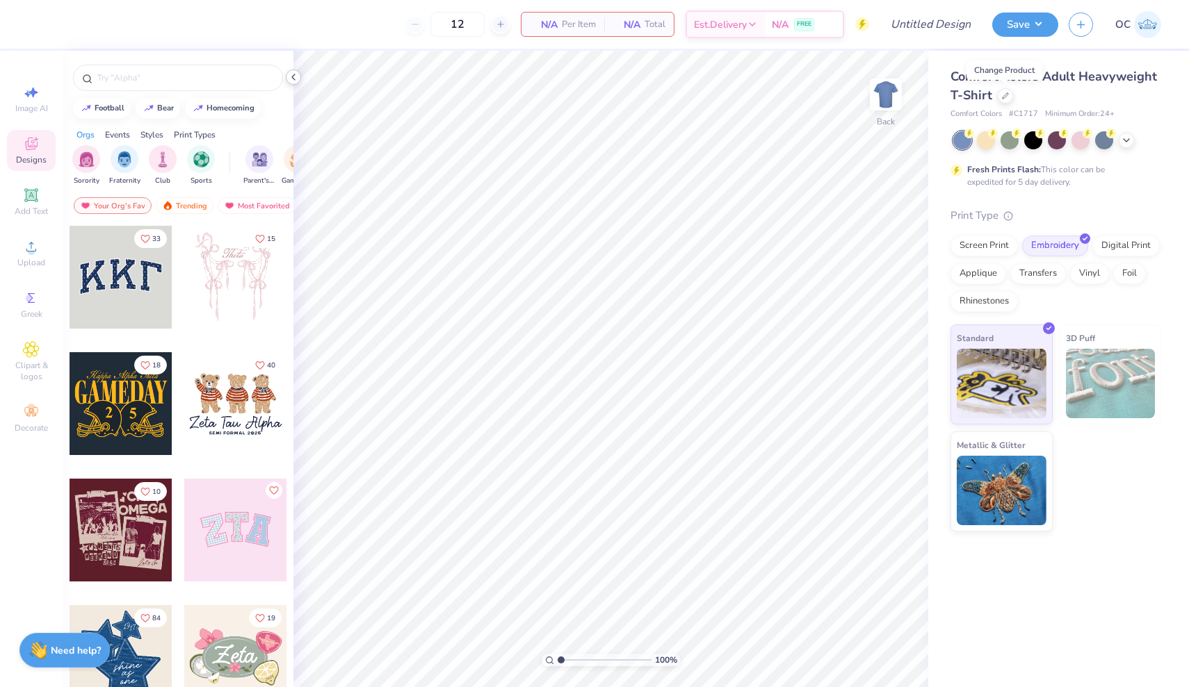
click at [294, 76] on icon at bounding box center [293, 77] width 11 height 11
